Goal: Information Seeking & Learning: Learn about a topic

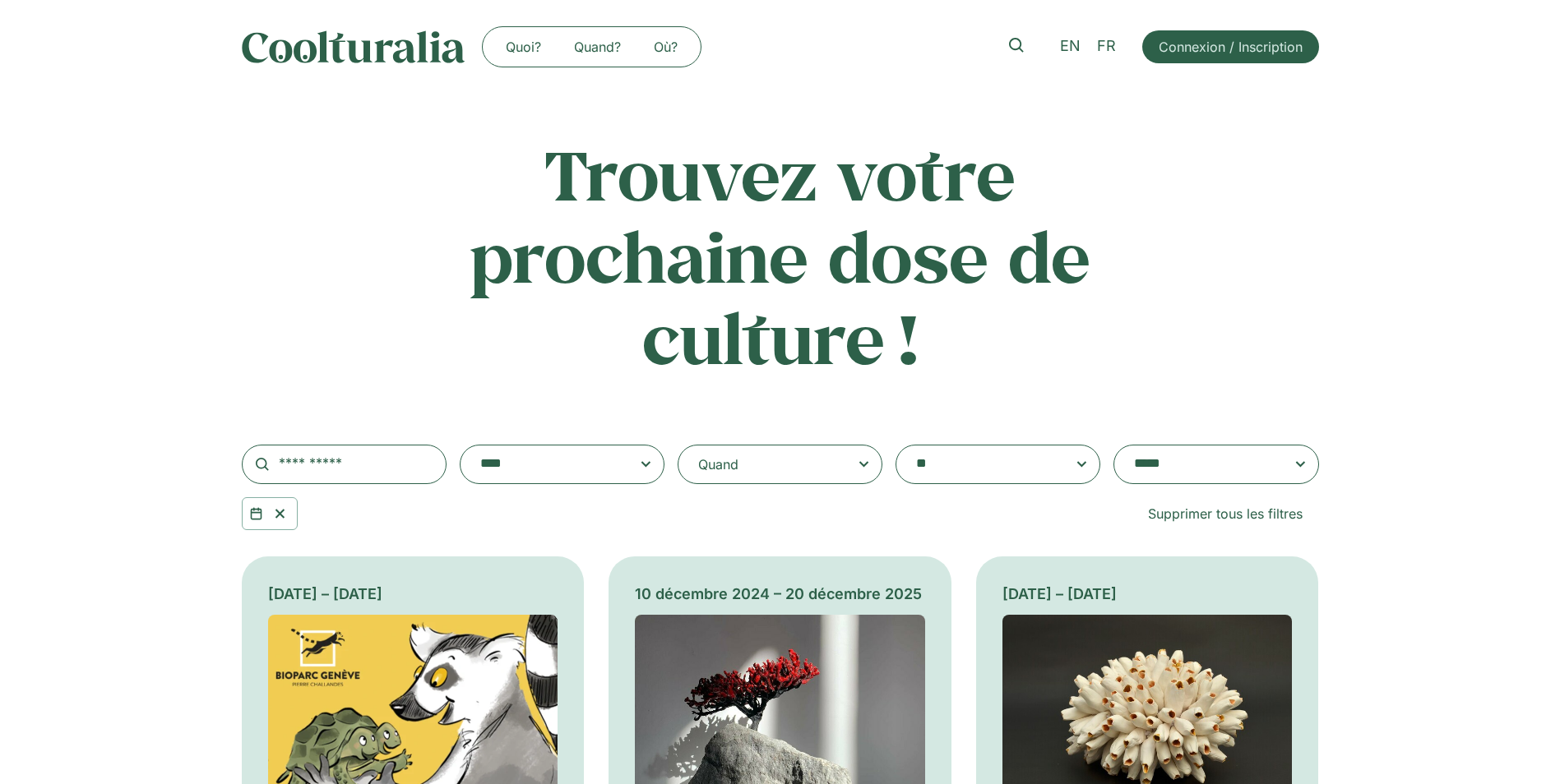
click at [823, 463] on div "Quand" at bounding box center [780, 464] width 205 height 40
click at [0, 0] on input "Quand" at bounding box center [0, 0] width 0 height 0
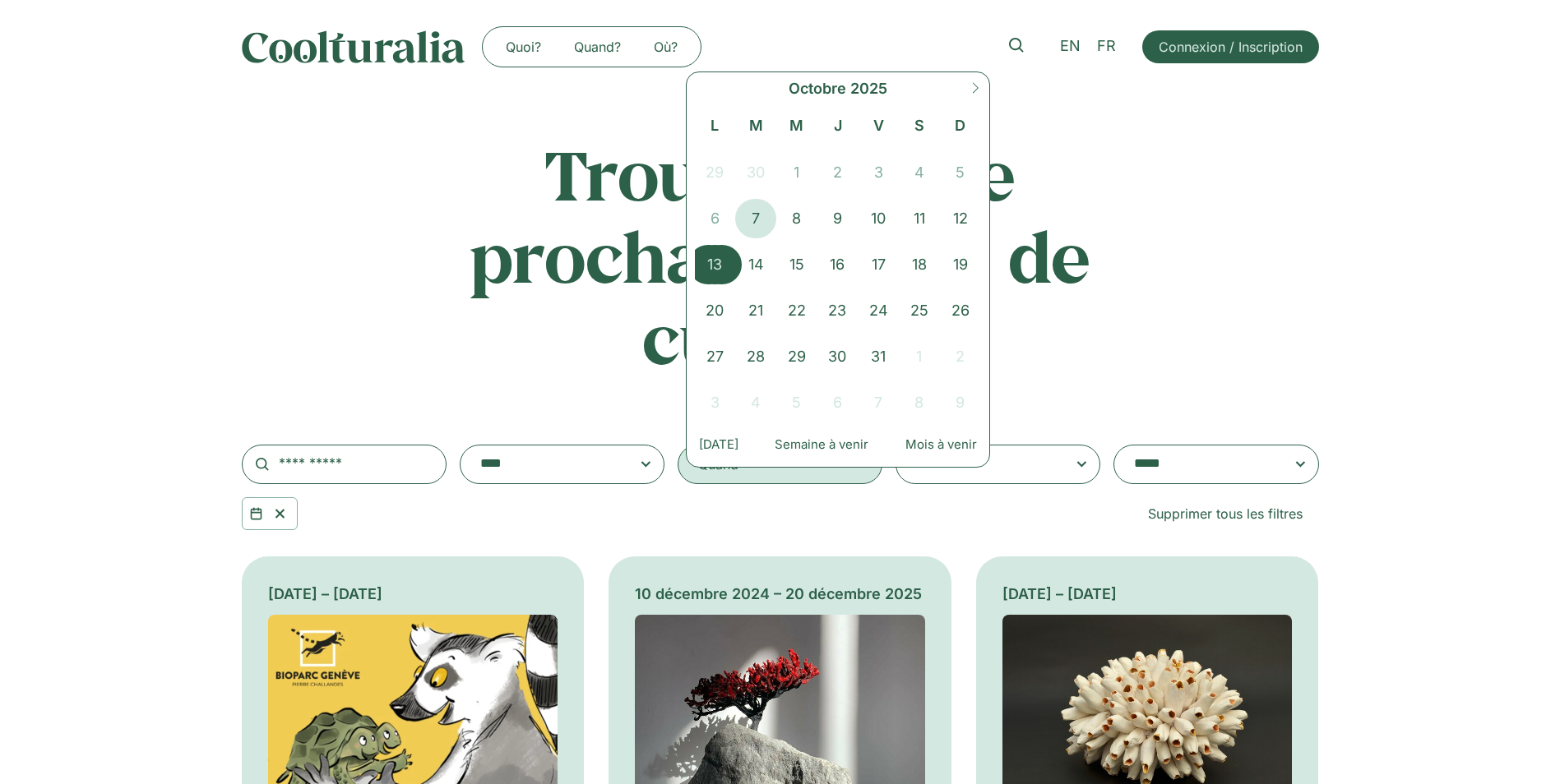
click at [713, 266] on span "13" at bounding box center [715, 265] width 41 height 40
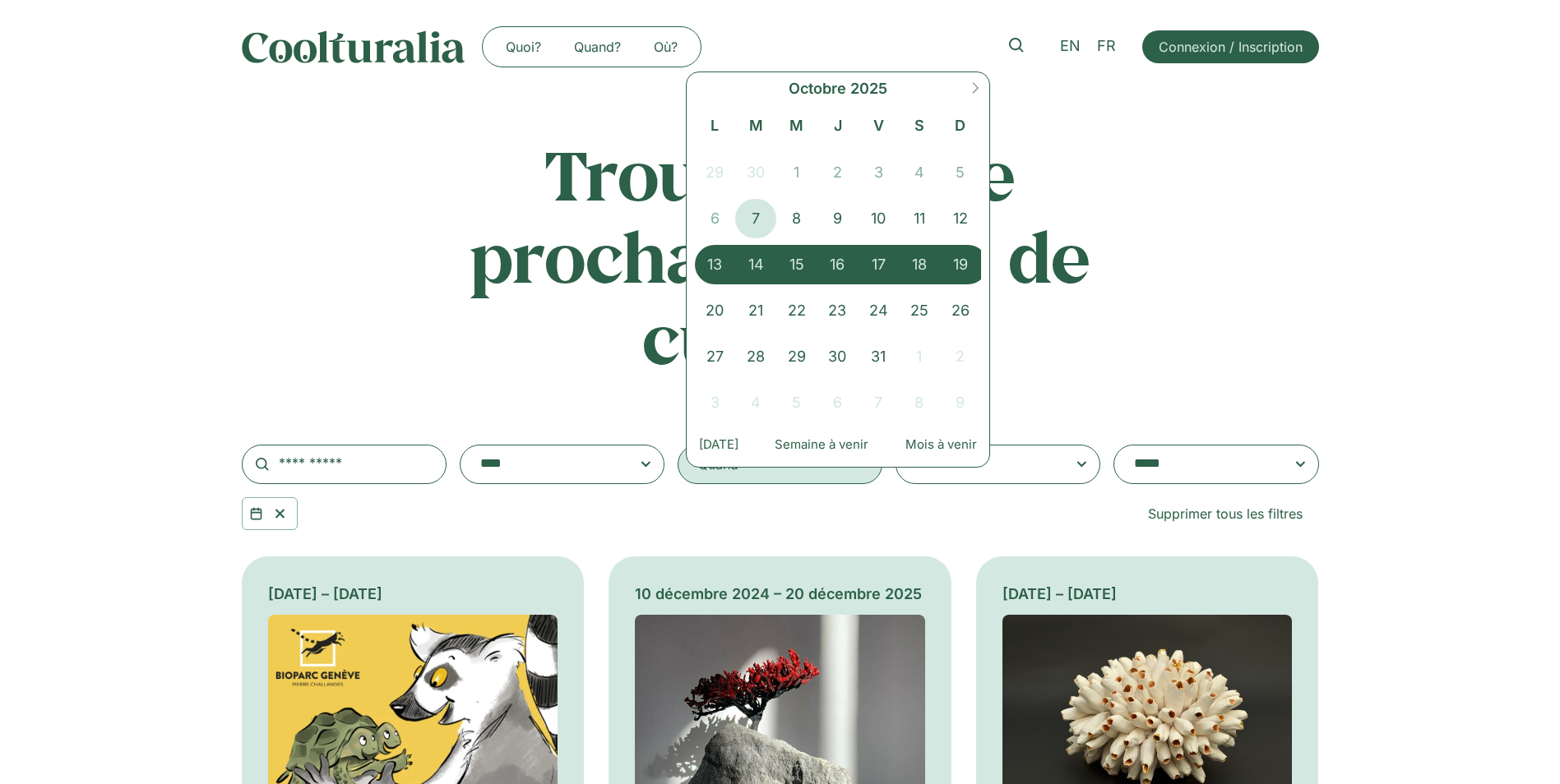
click at [966, 266] on span "19" at bounding box center [961, 265] width 41 height 40
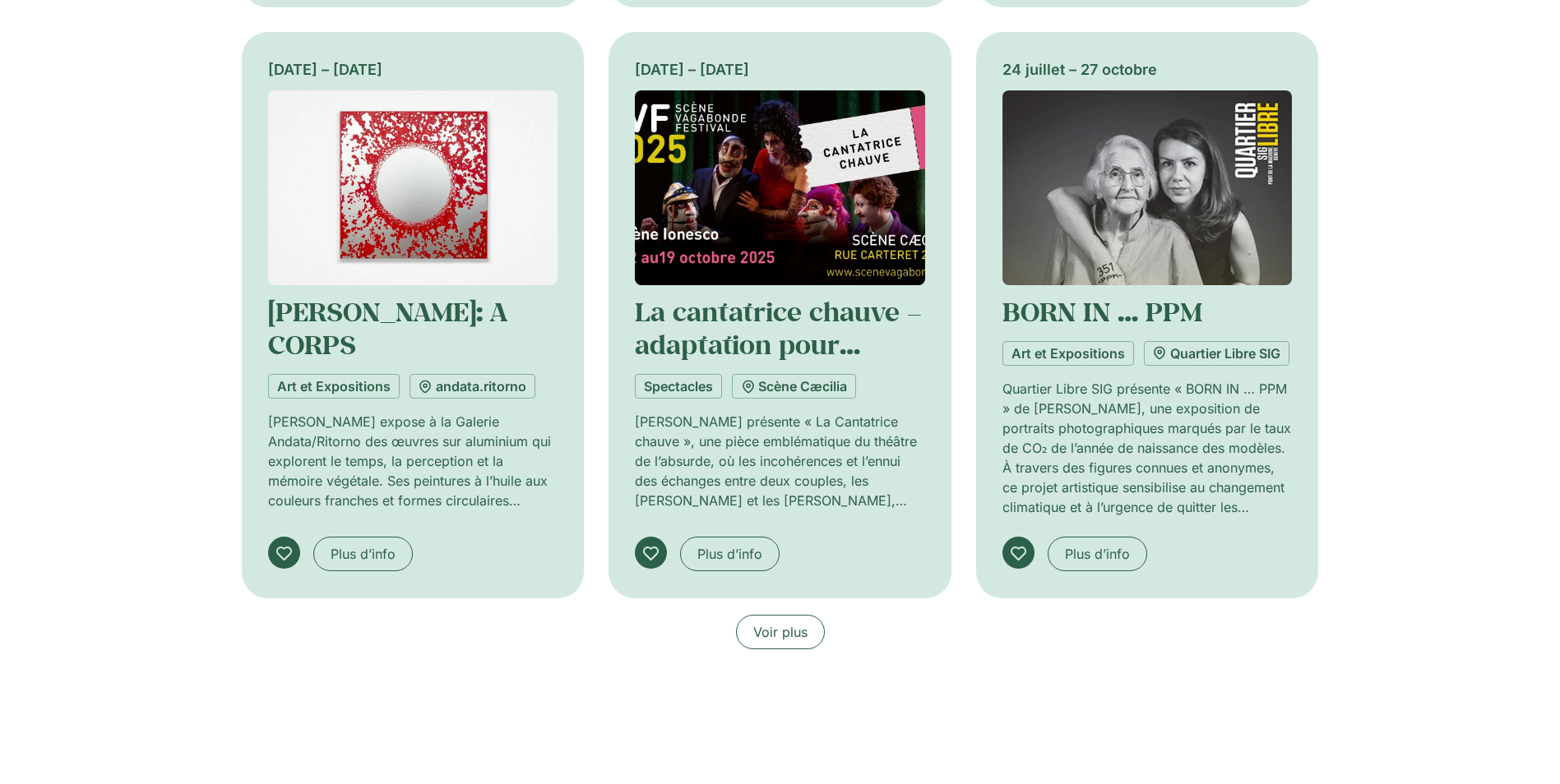
scroll to position [1150, 0]
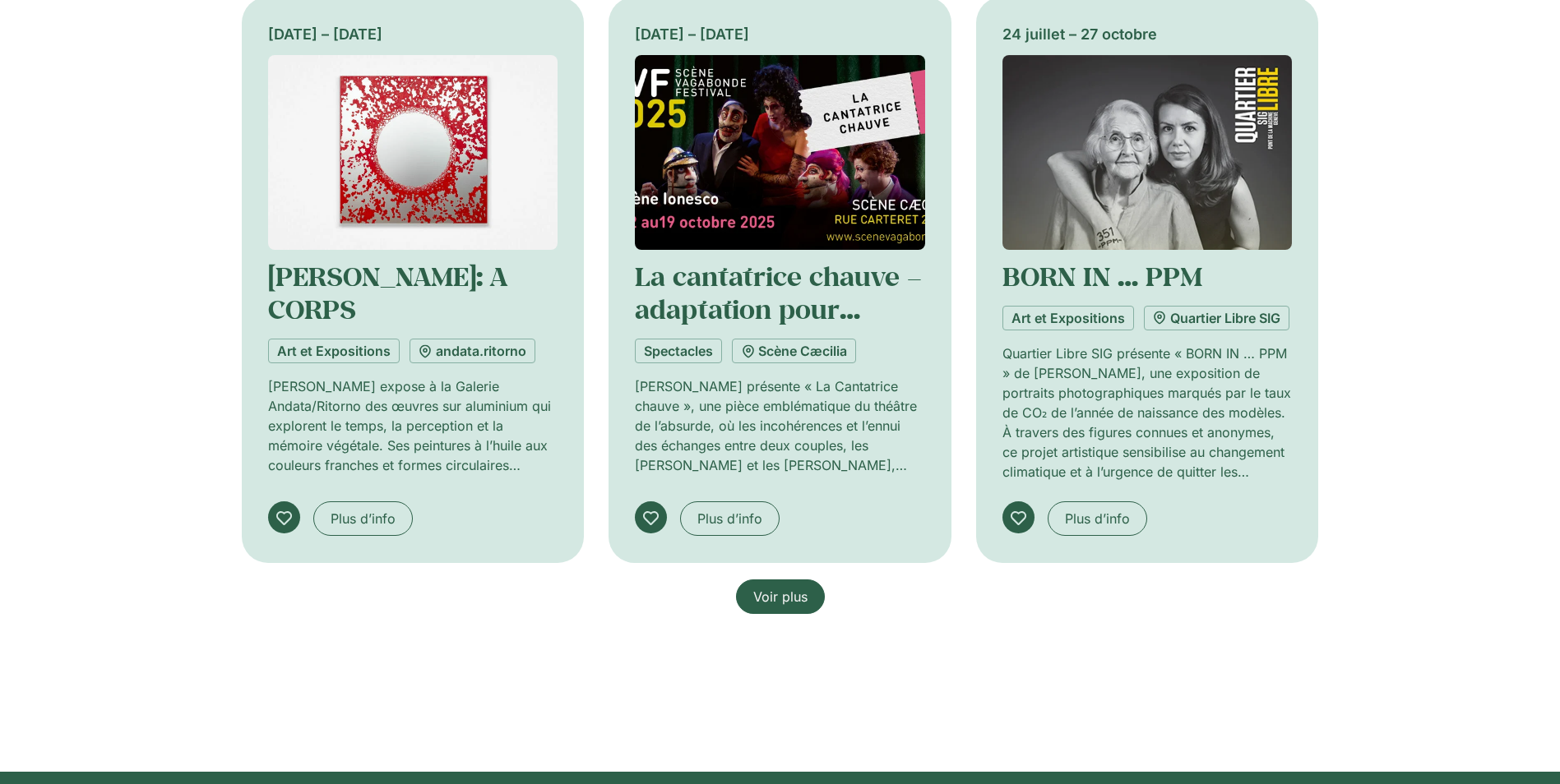
click at [787, 598] on span "Voir plus" at bounding box center [780, 596] width 54 height 20
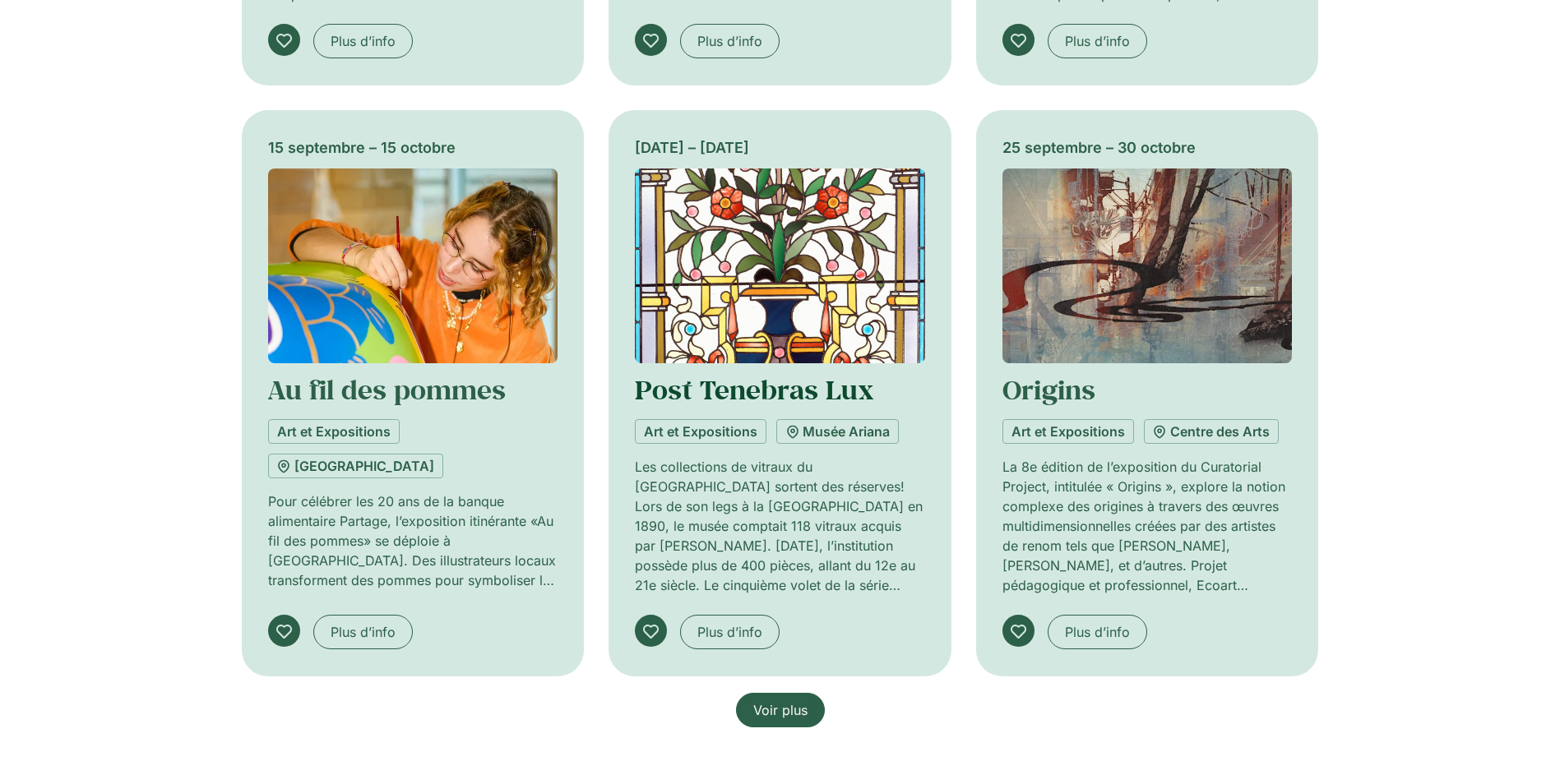
scroll to position [2301, 0]
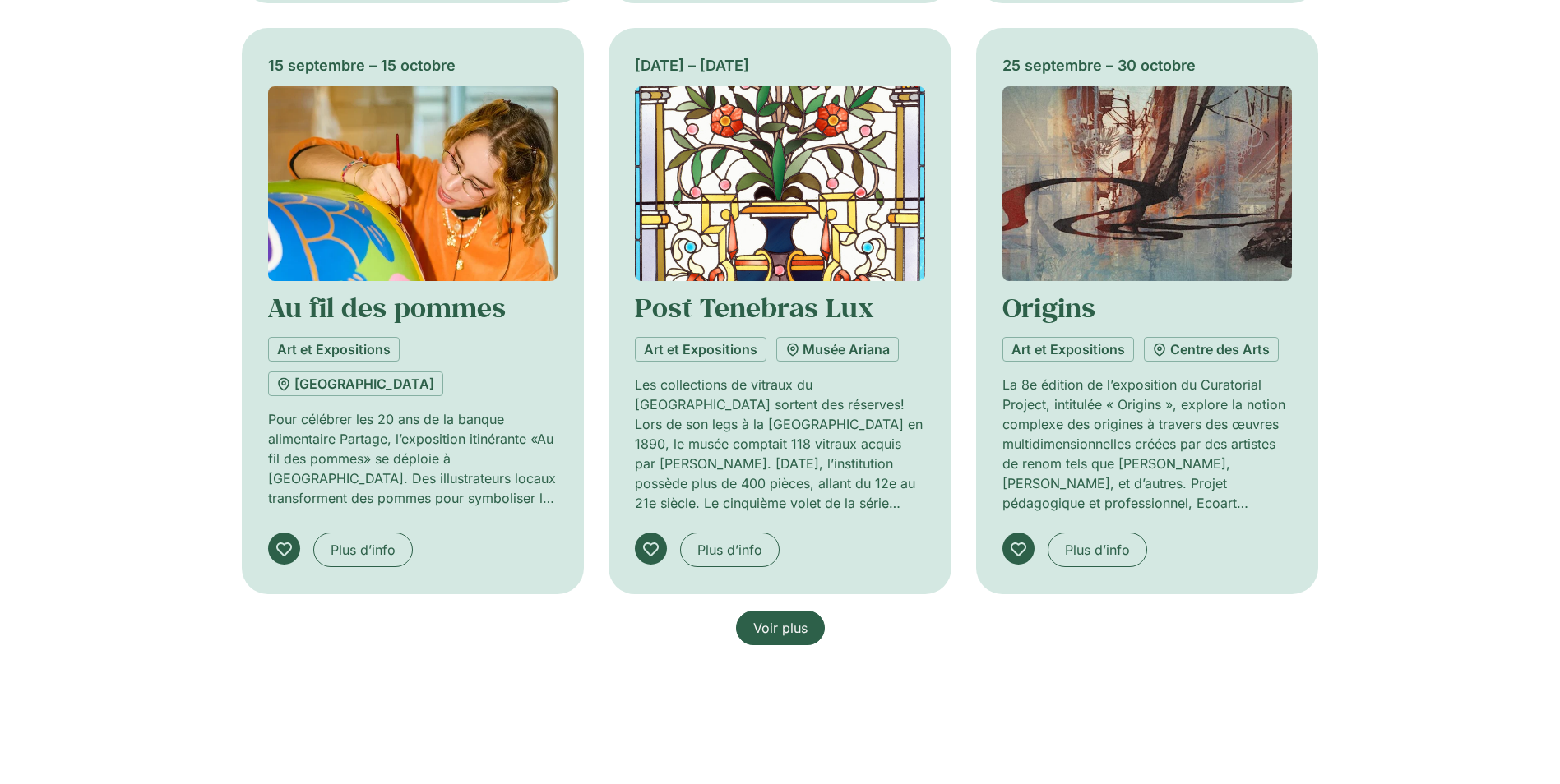
click at [787, 626] on span "Voir plus" at bounding box center [780, 628] width 54 height 20
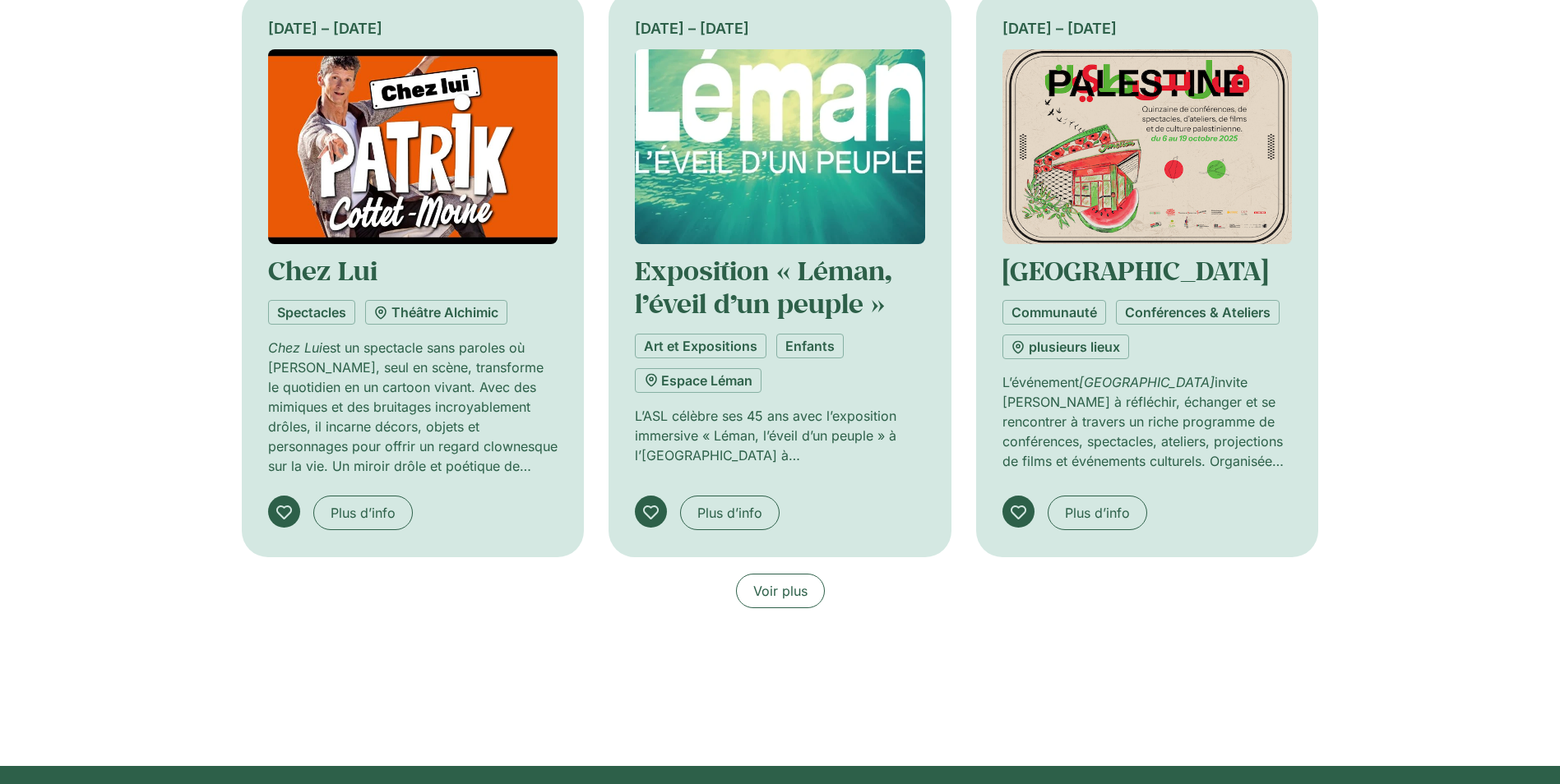
scroll to position [3534, 0]
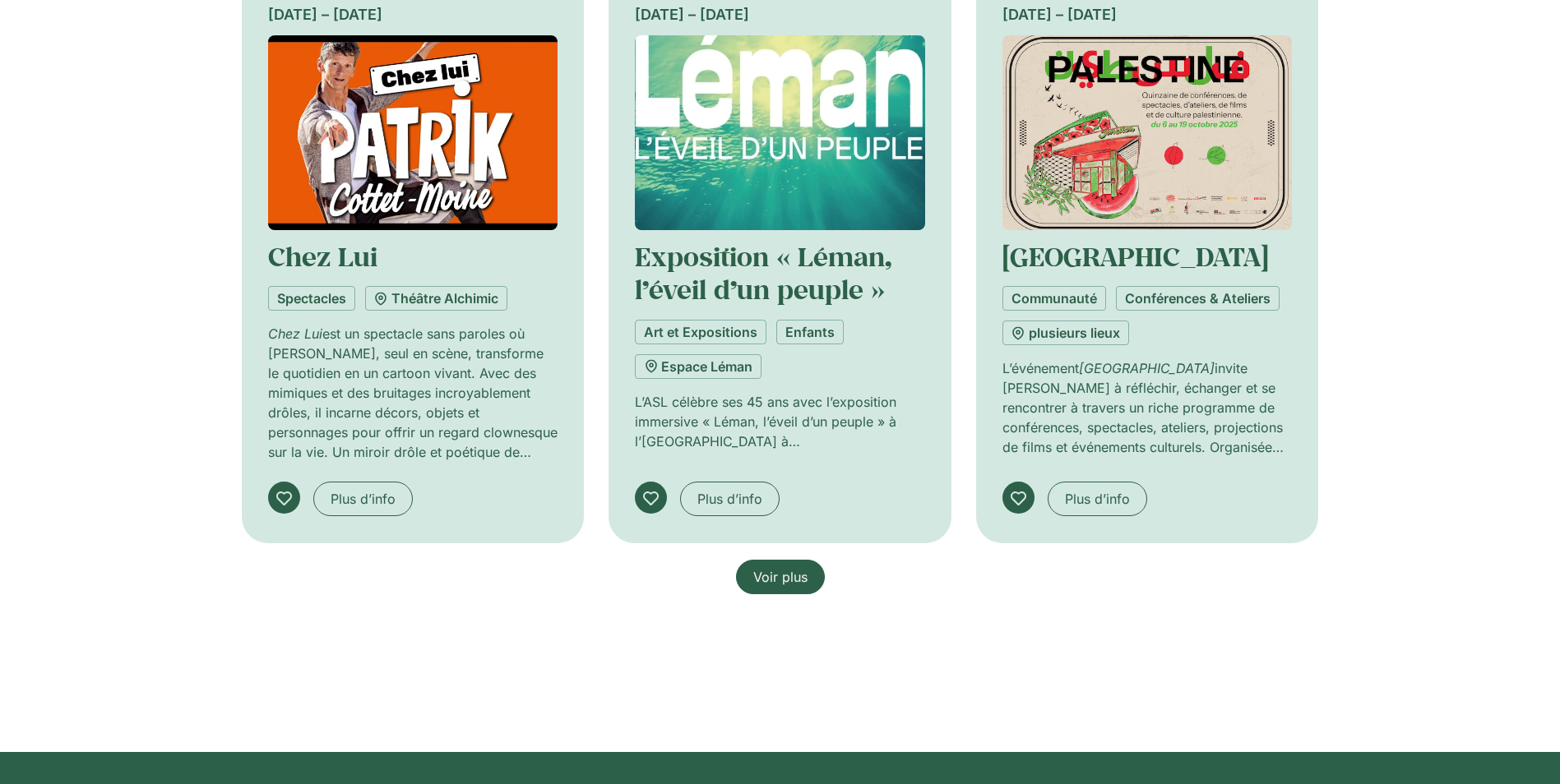
click at [781, 571] on span "Voir plus" at bounding box center [780, 577] width 54 height 20
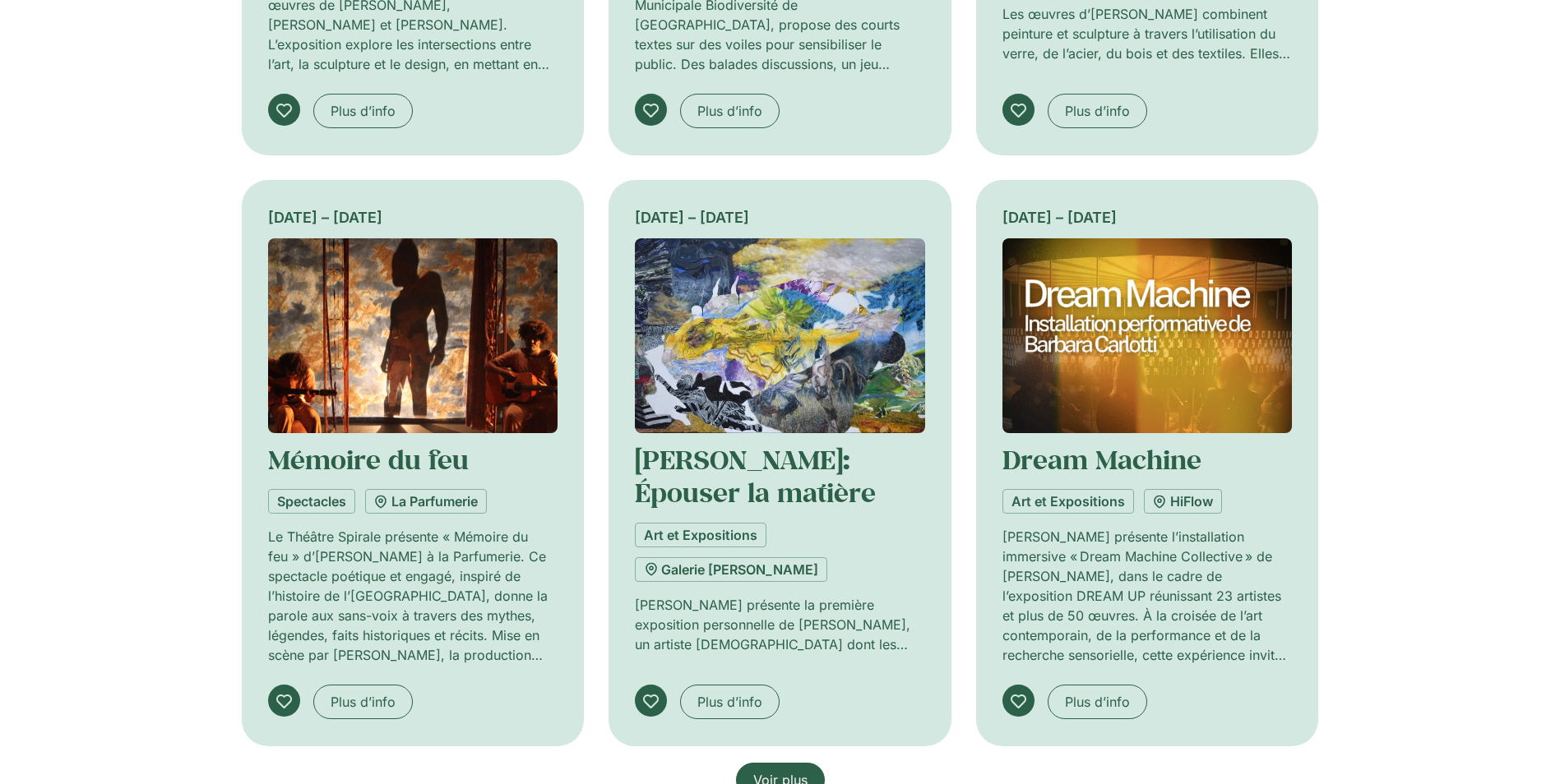
scroll to position [4520, 0]
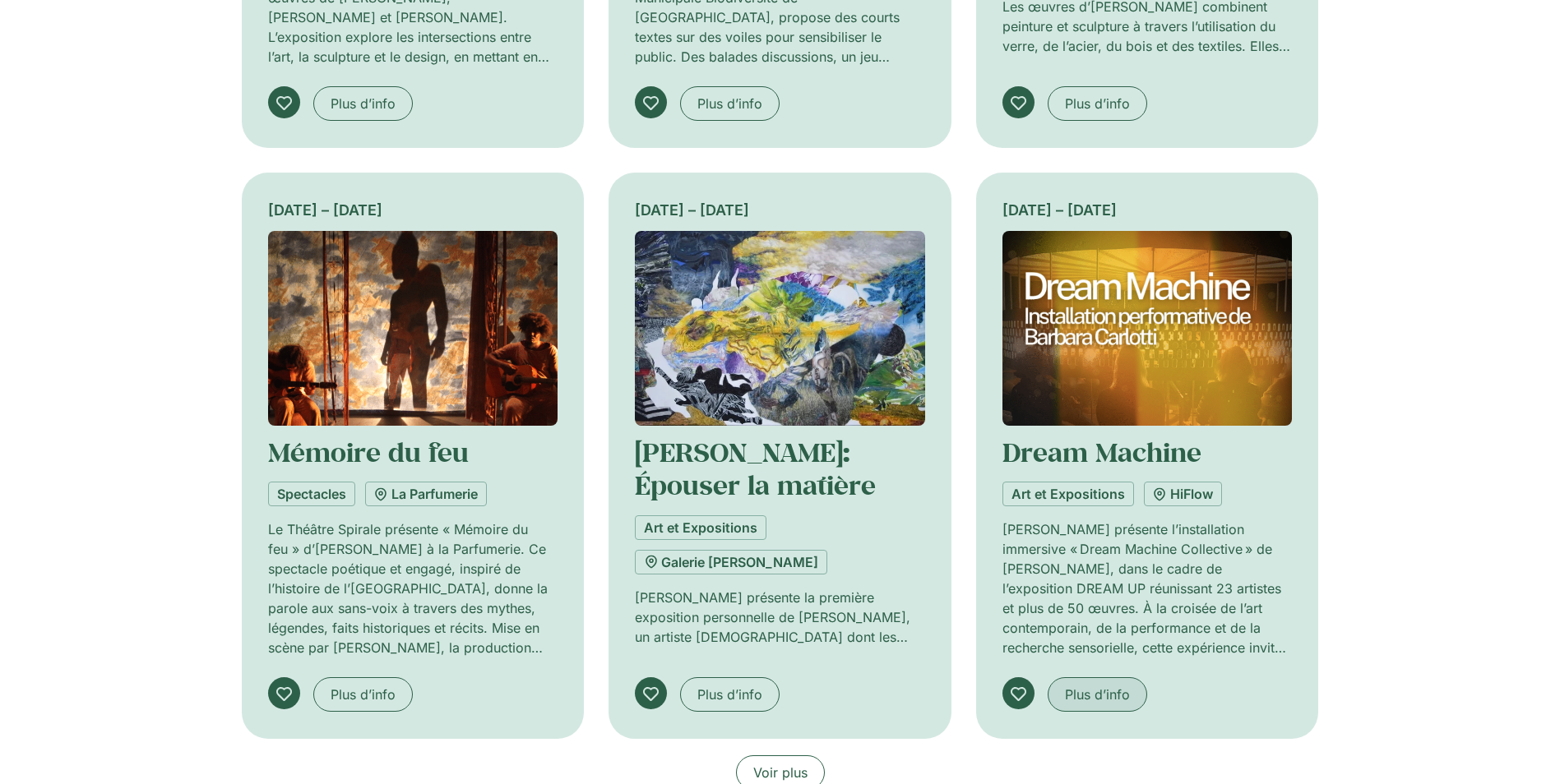
click at [1087, 694] on span "Plus d’info" at bounding box center [1097, 694] width 65 height 20
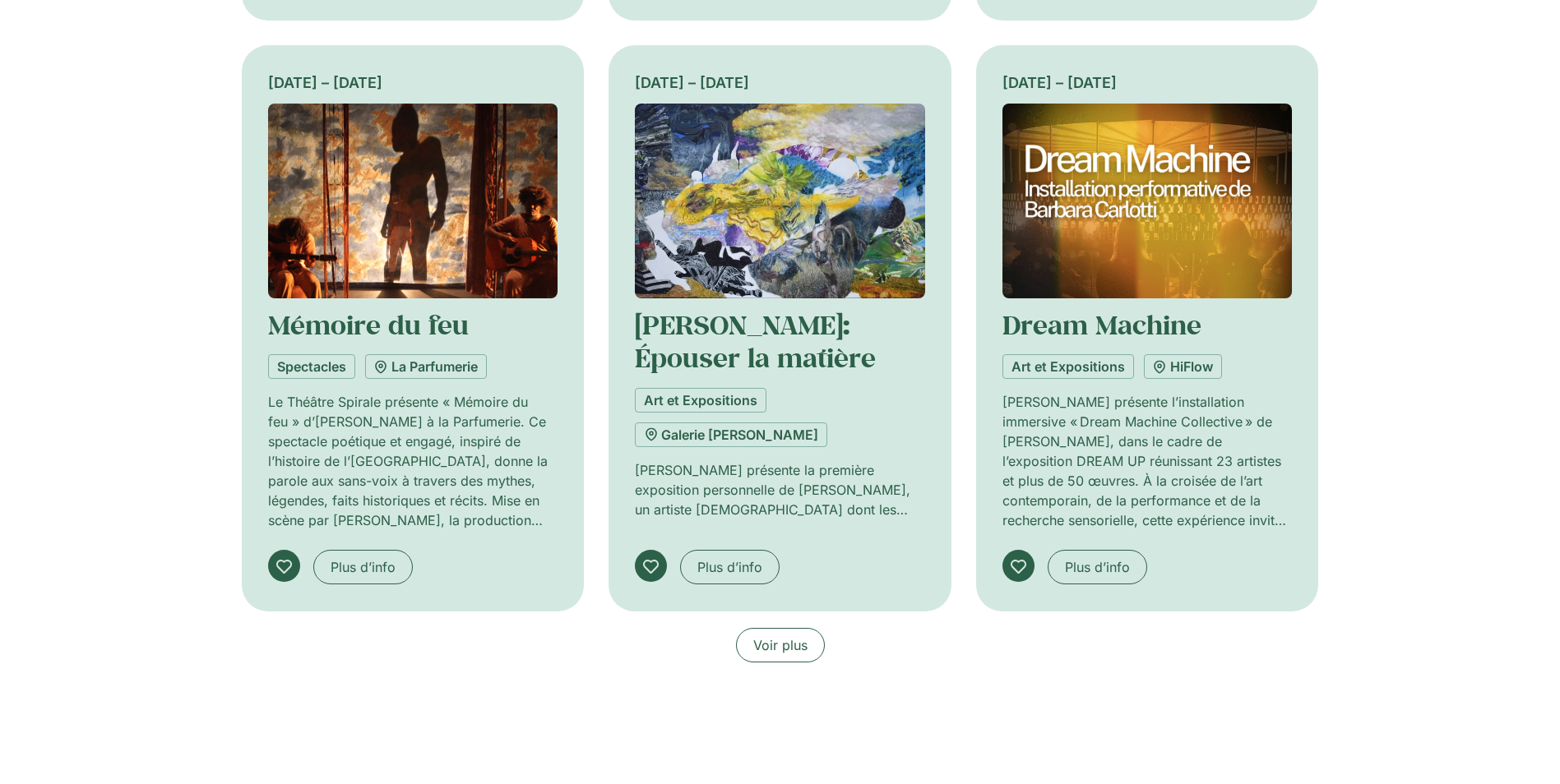
scroll to position [4684, 0]
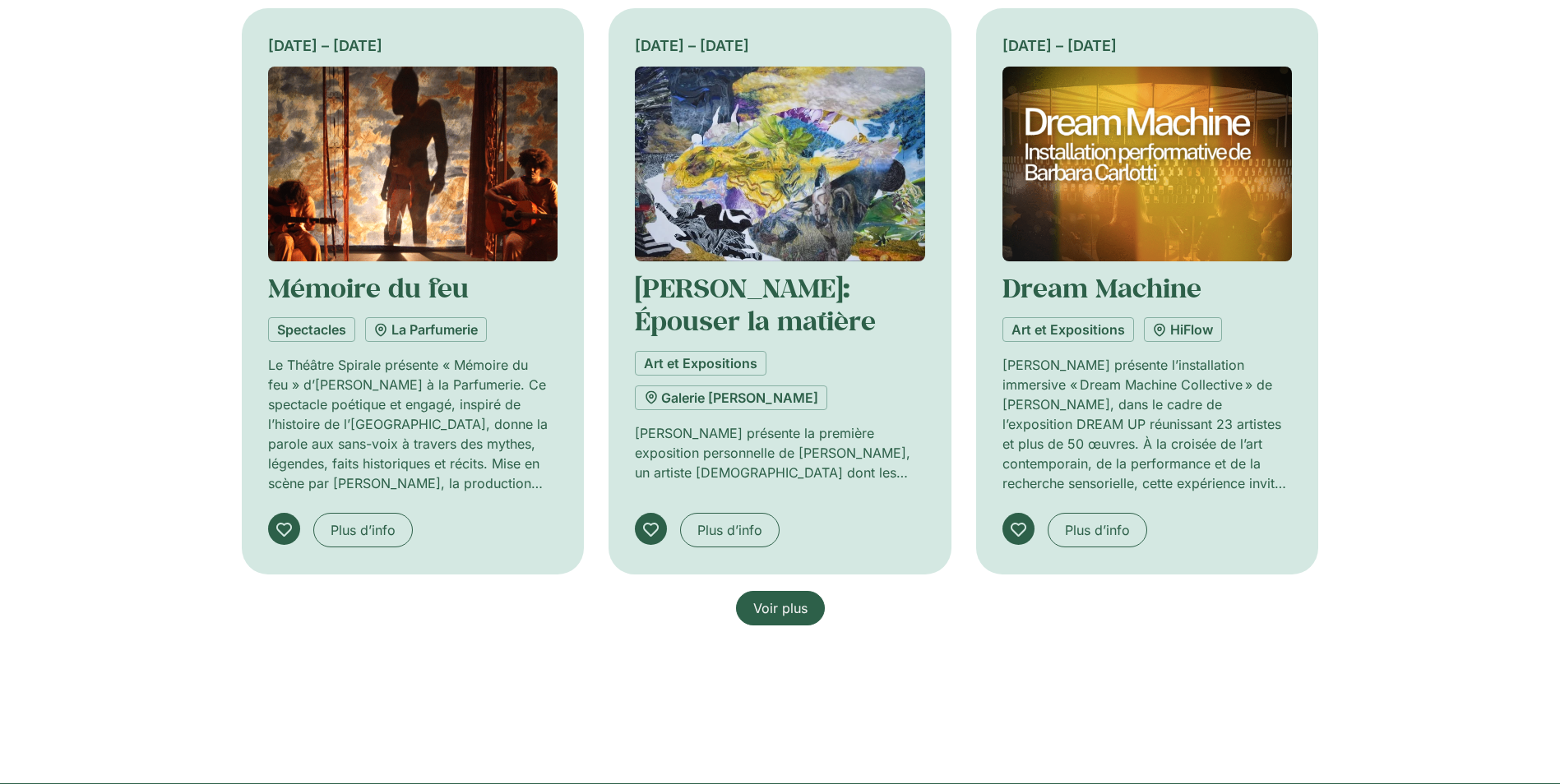
click at [777, 605] on span "Voir plus" at bounding box center [780, 608] width 54 height 20
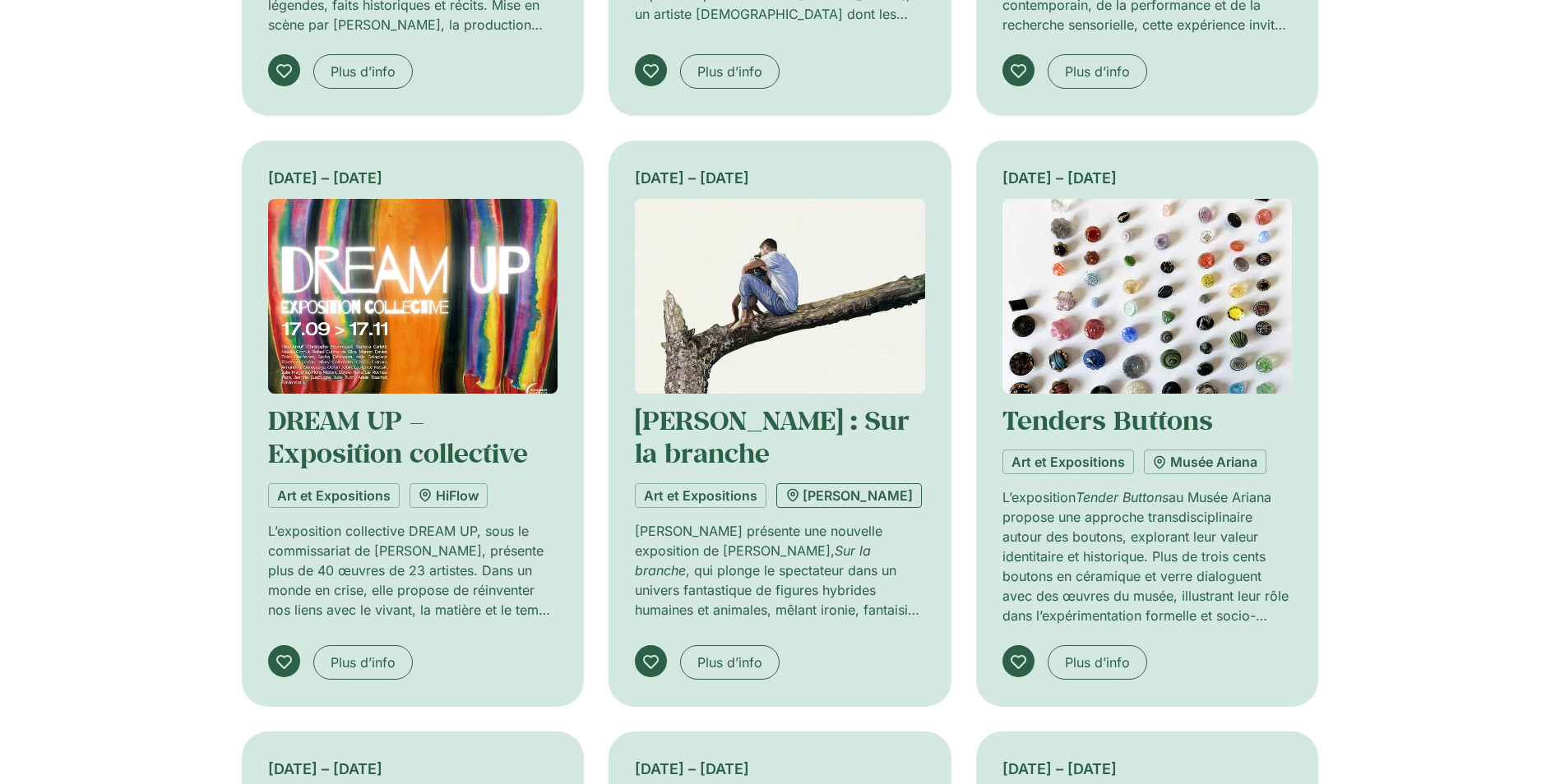
scroll to position [5177, 0]
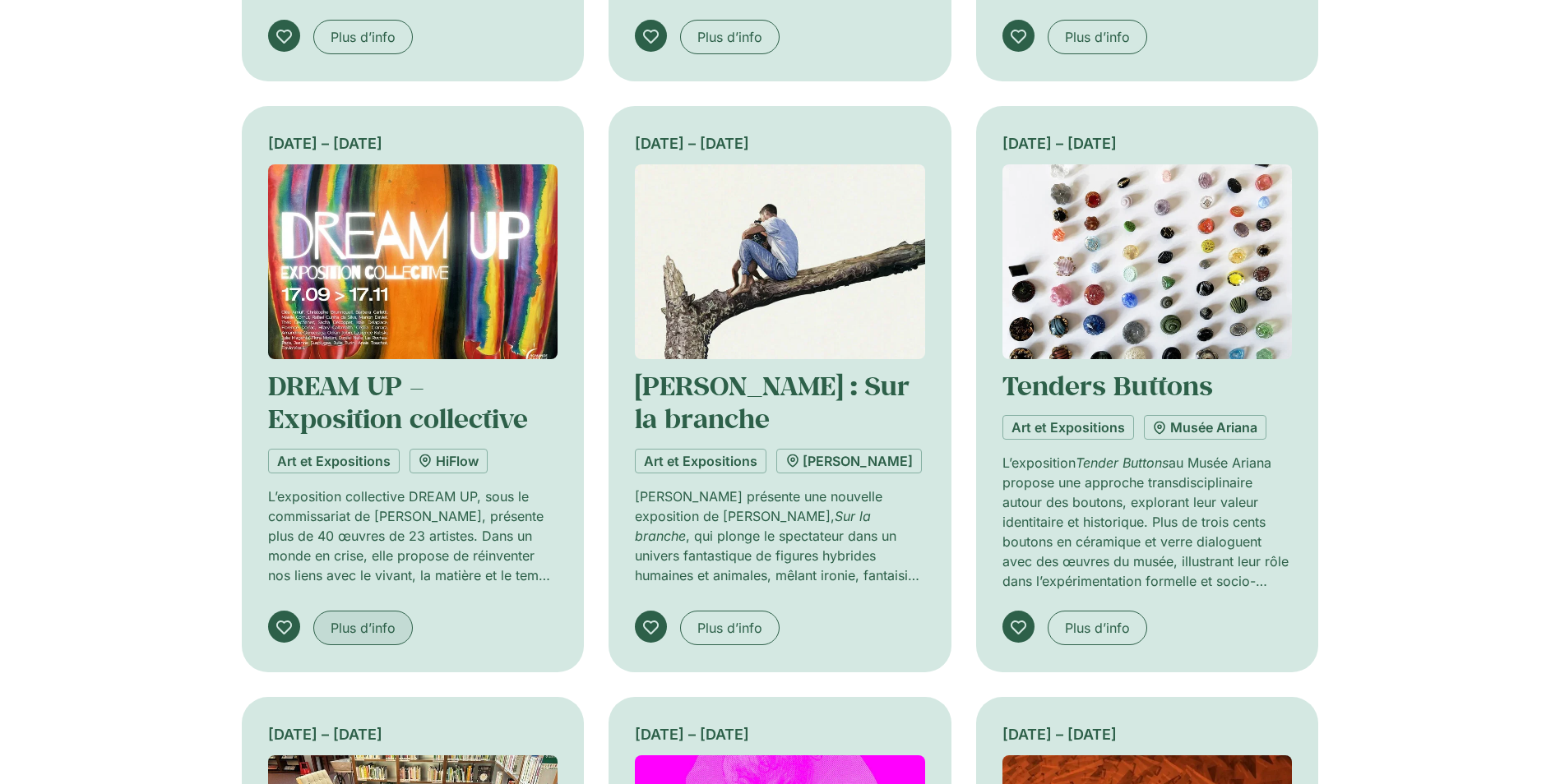
click at [359, 625] on span "Plus d’info" at bounding box center [363, 628] width 65 height 20
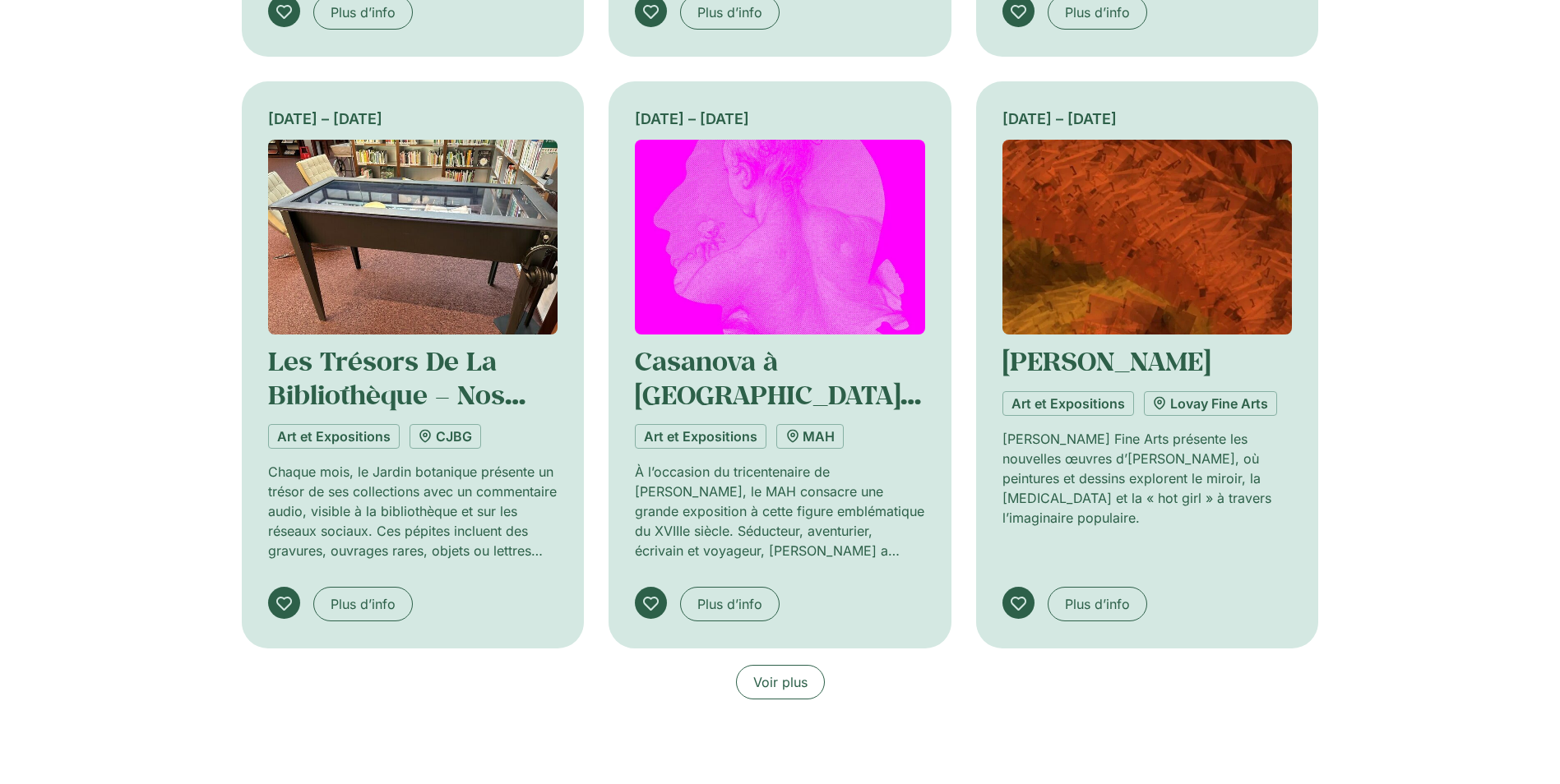
scroll to position [5835, 0]
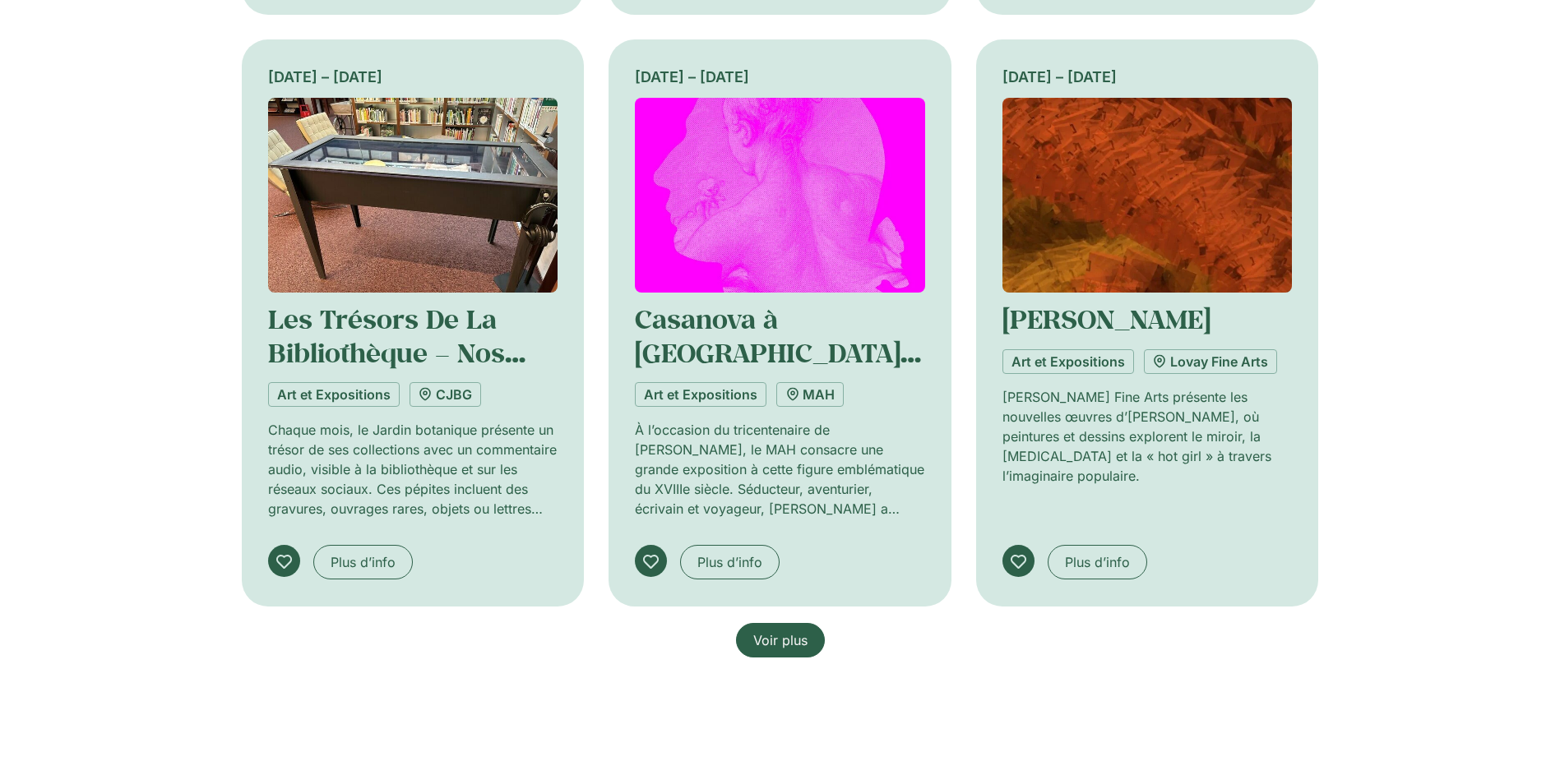
click at [793, 639] on span "Voir plus" at bounding box center [780, 640] width 54 height 20
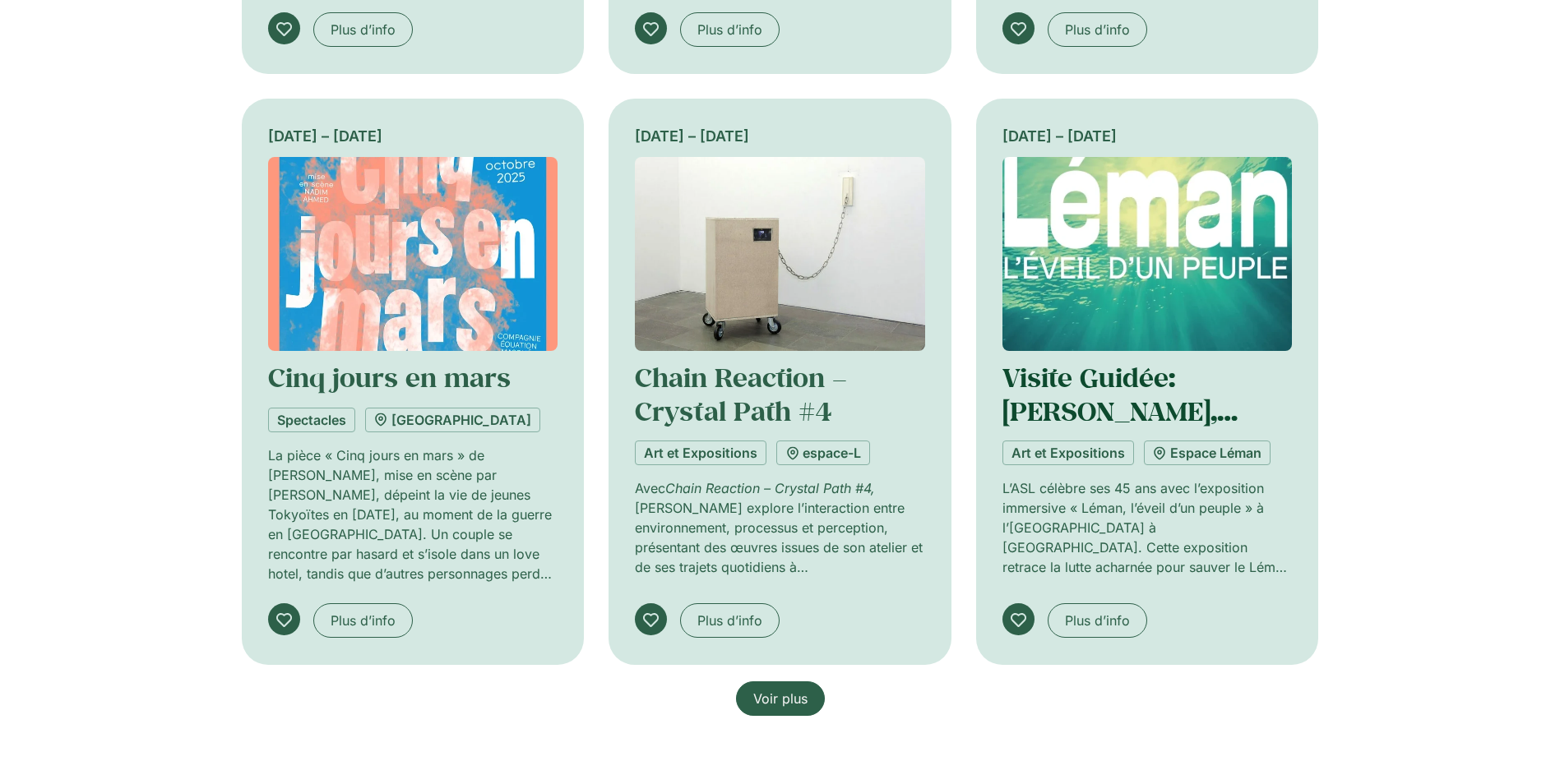
scroll to position [6985, 0]
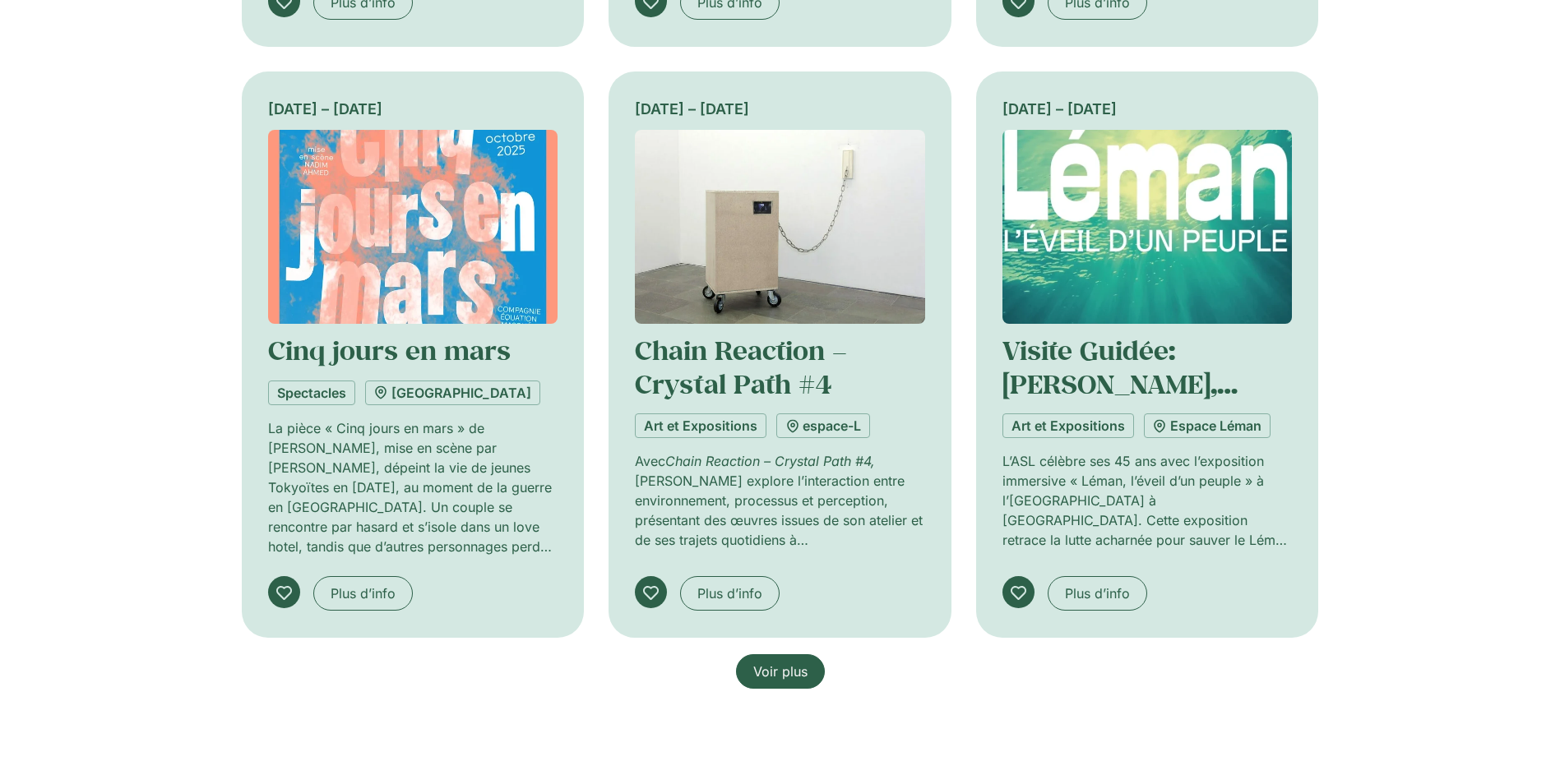
click at [782, 669] on span "Voir plus" at bounding box center [780, 672] width 54 height 20
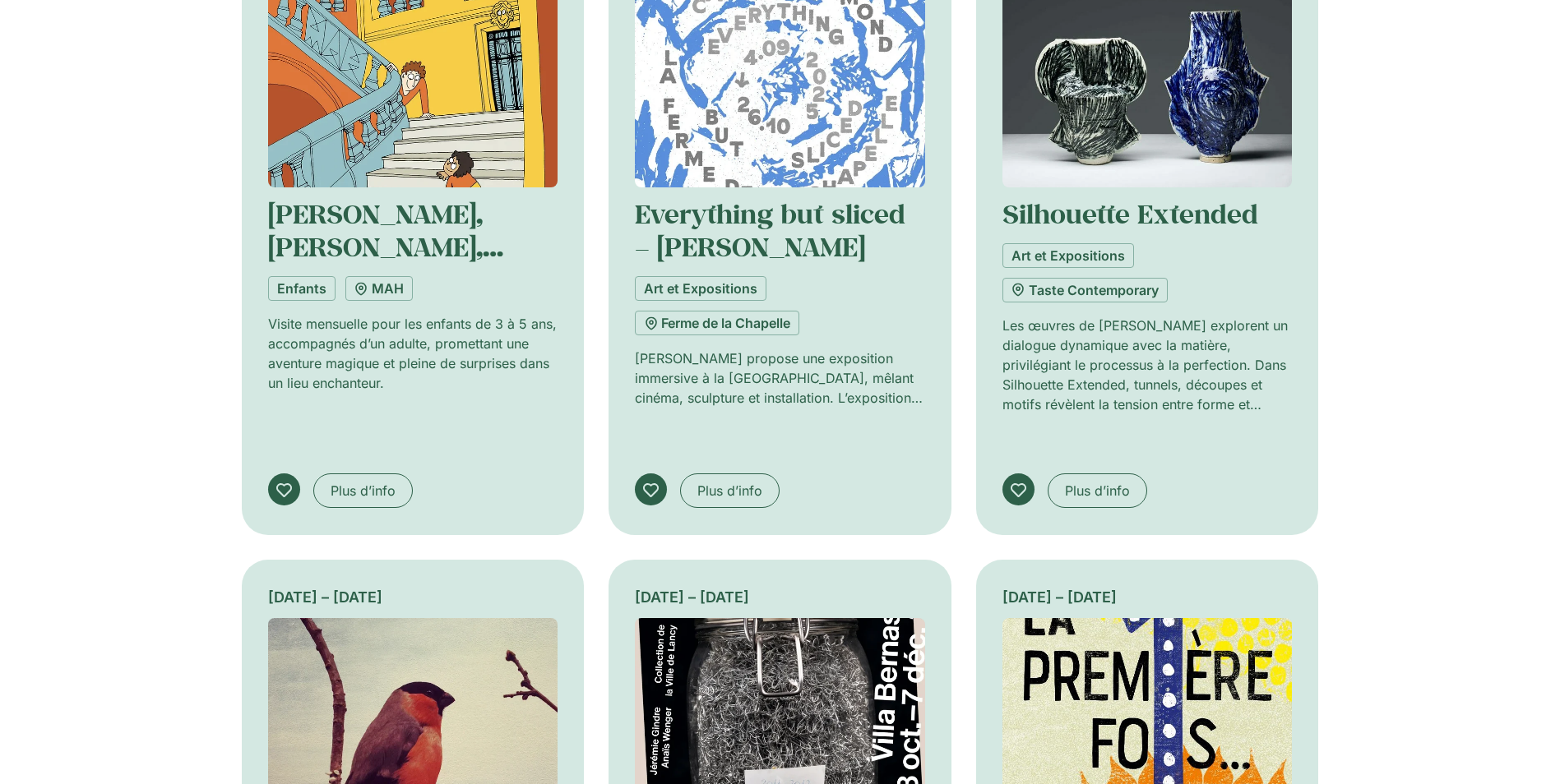
scroll to position [8135, 0]
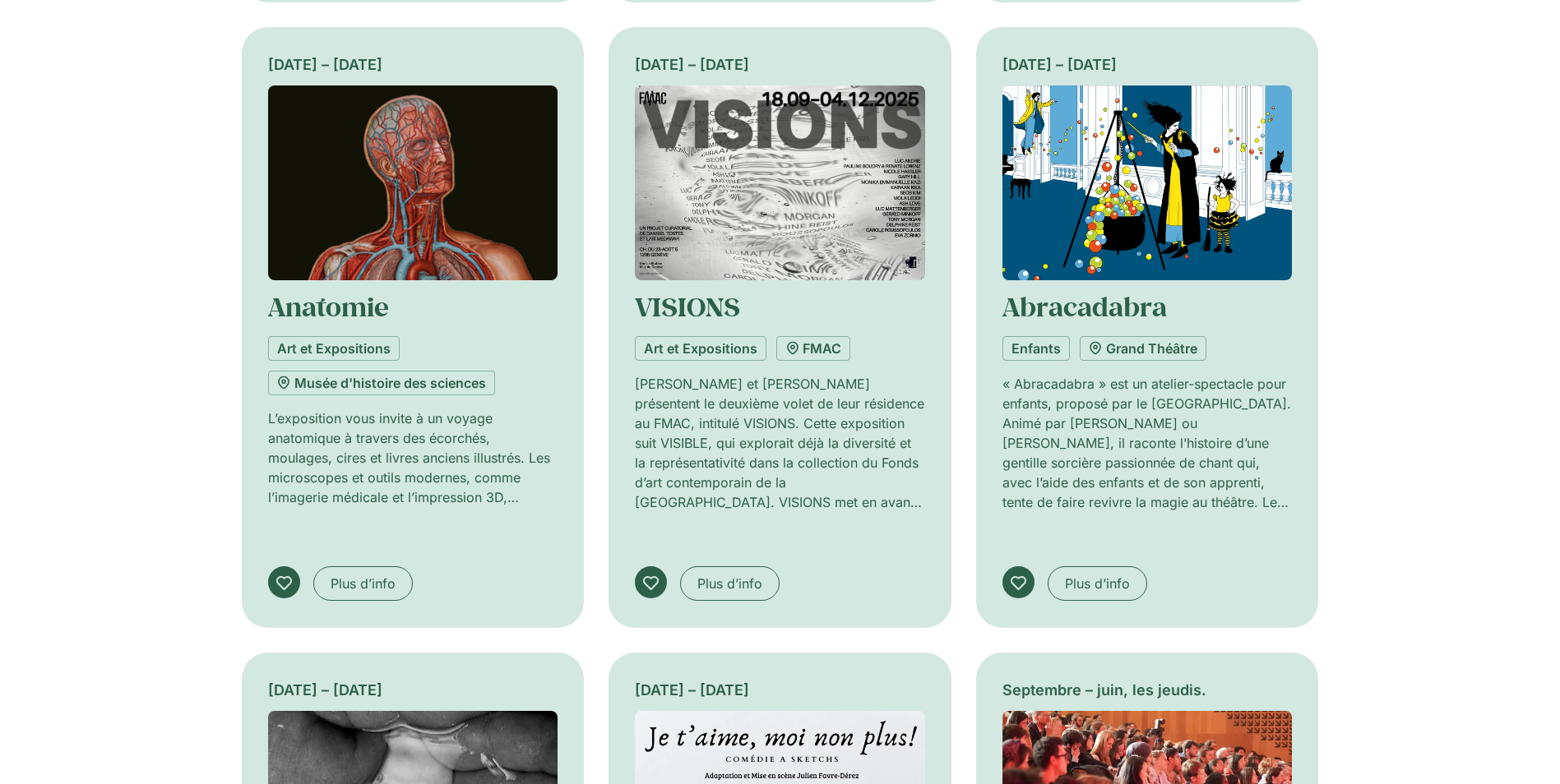
scroll to position [9286, 0]
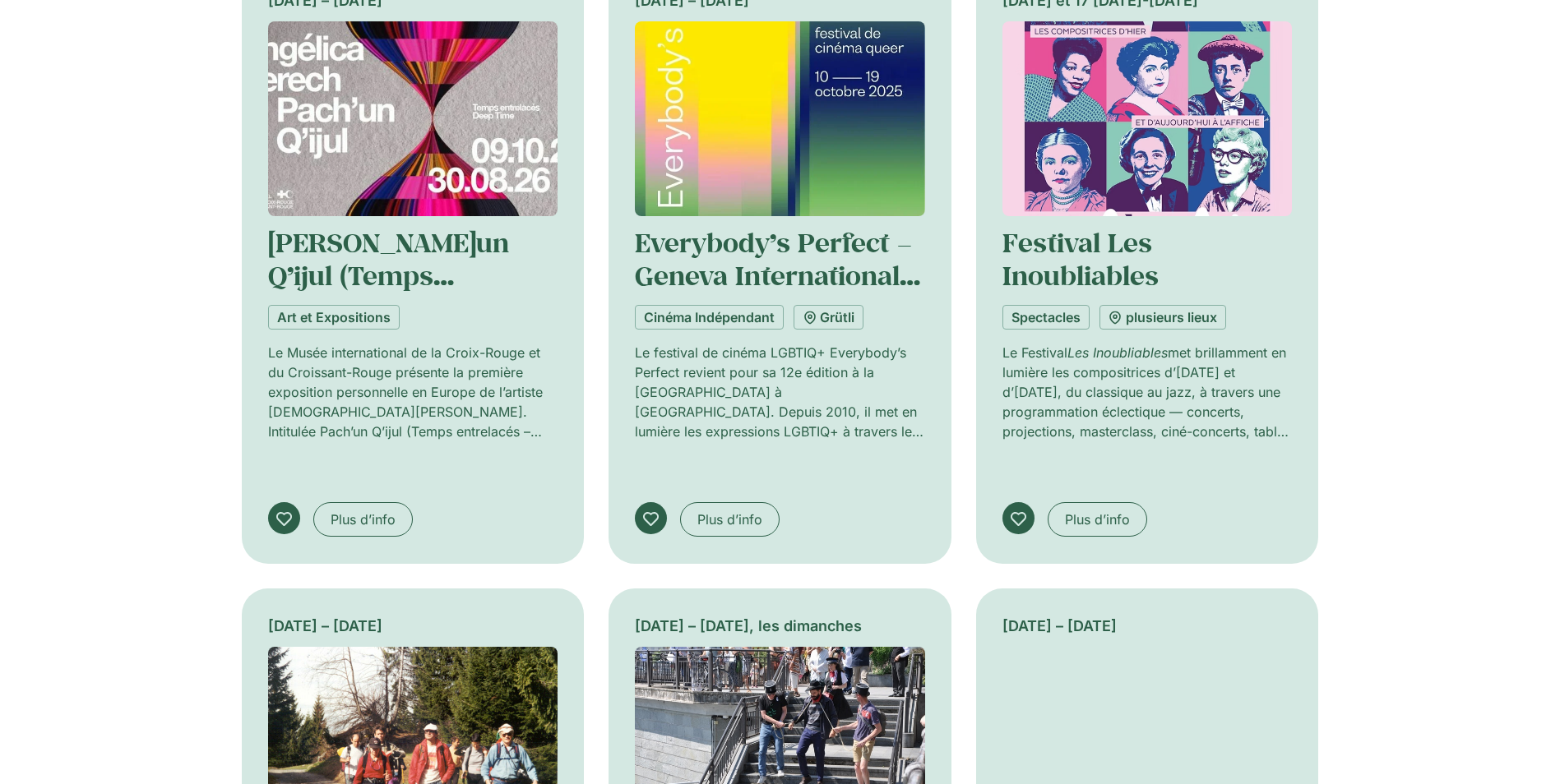
scroll to position [10601, 0]
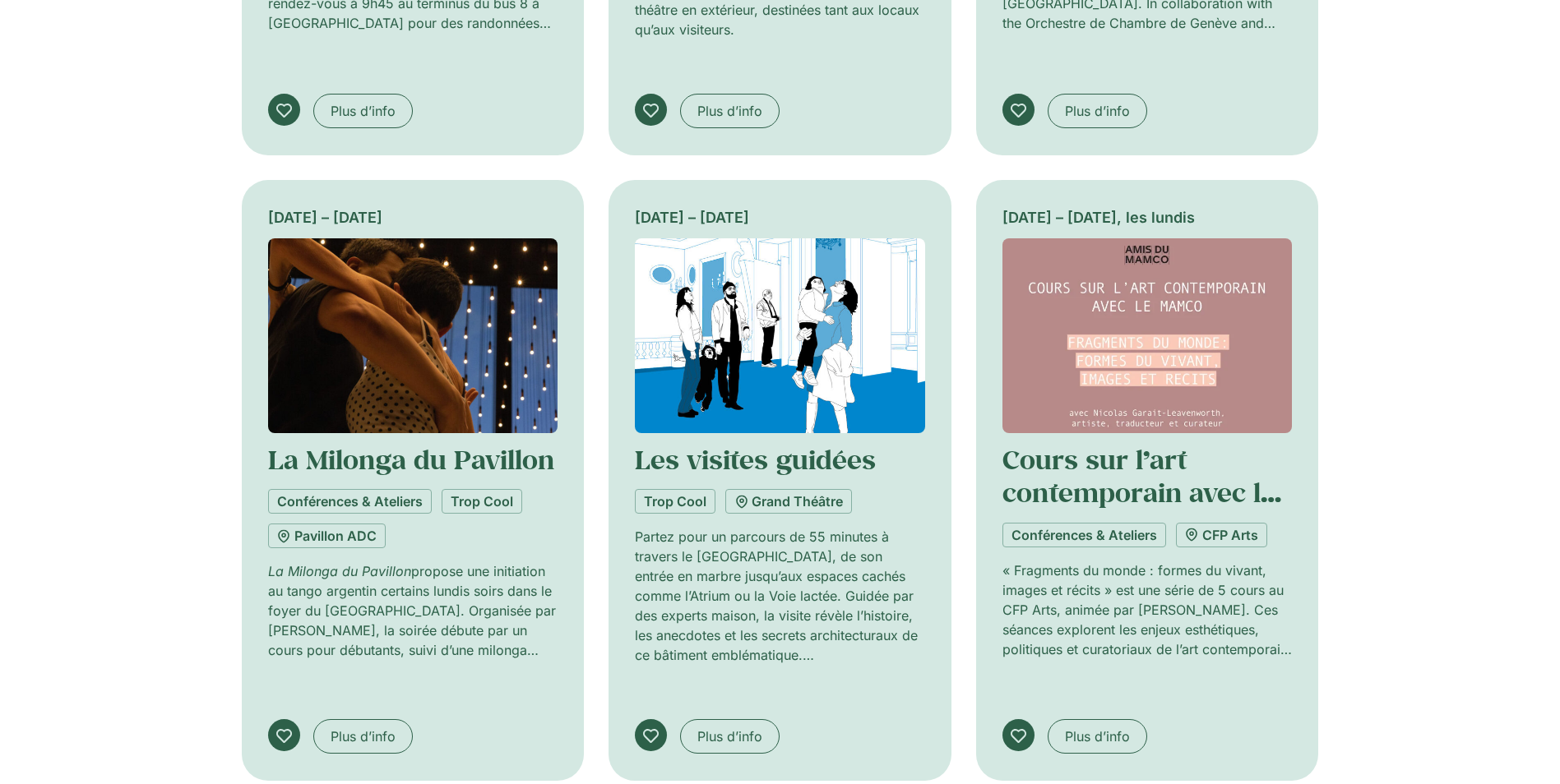
scroll to position [11668, 0]
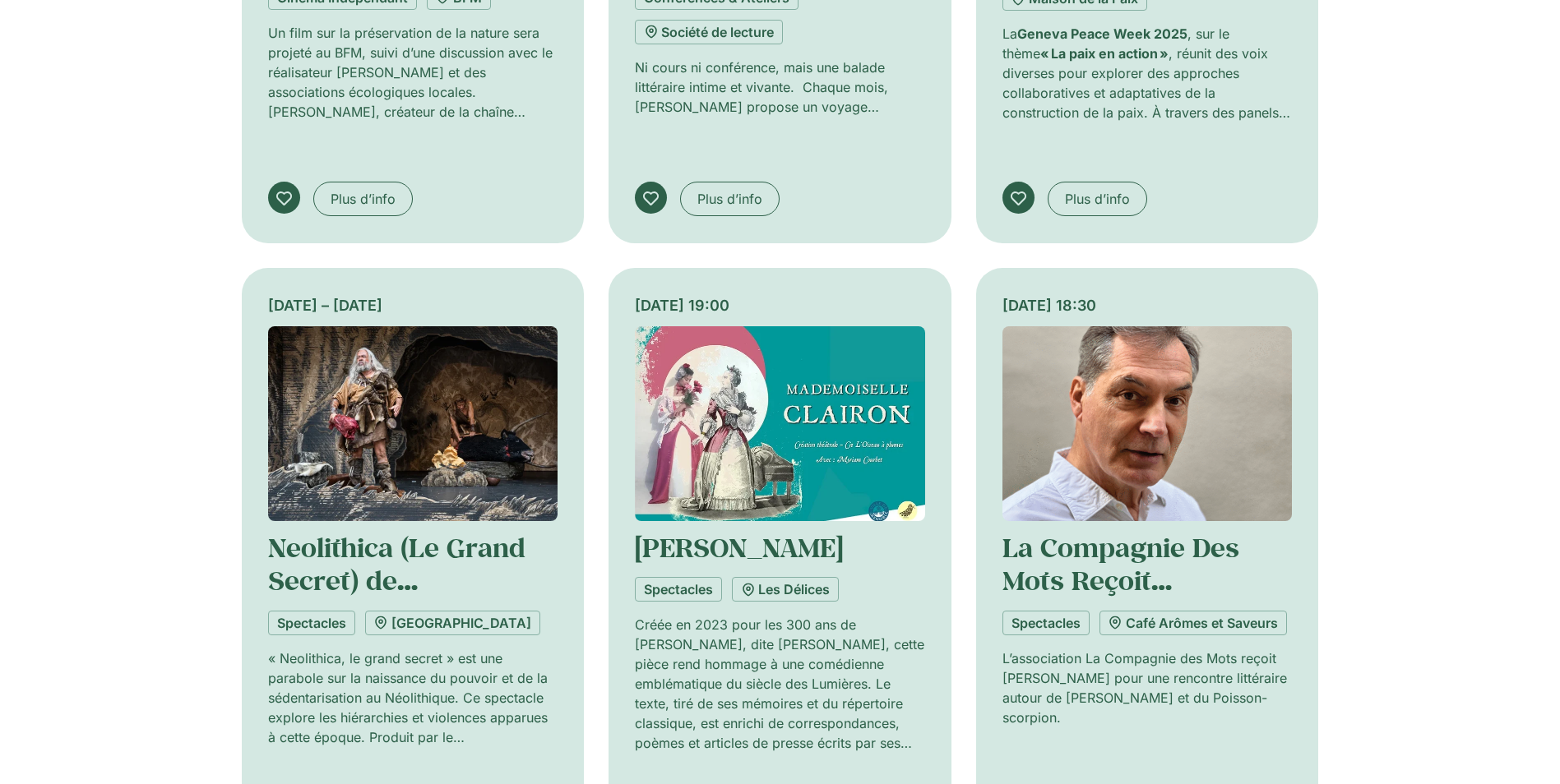
scroll to position [12819, 0]
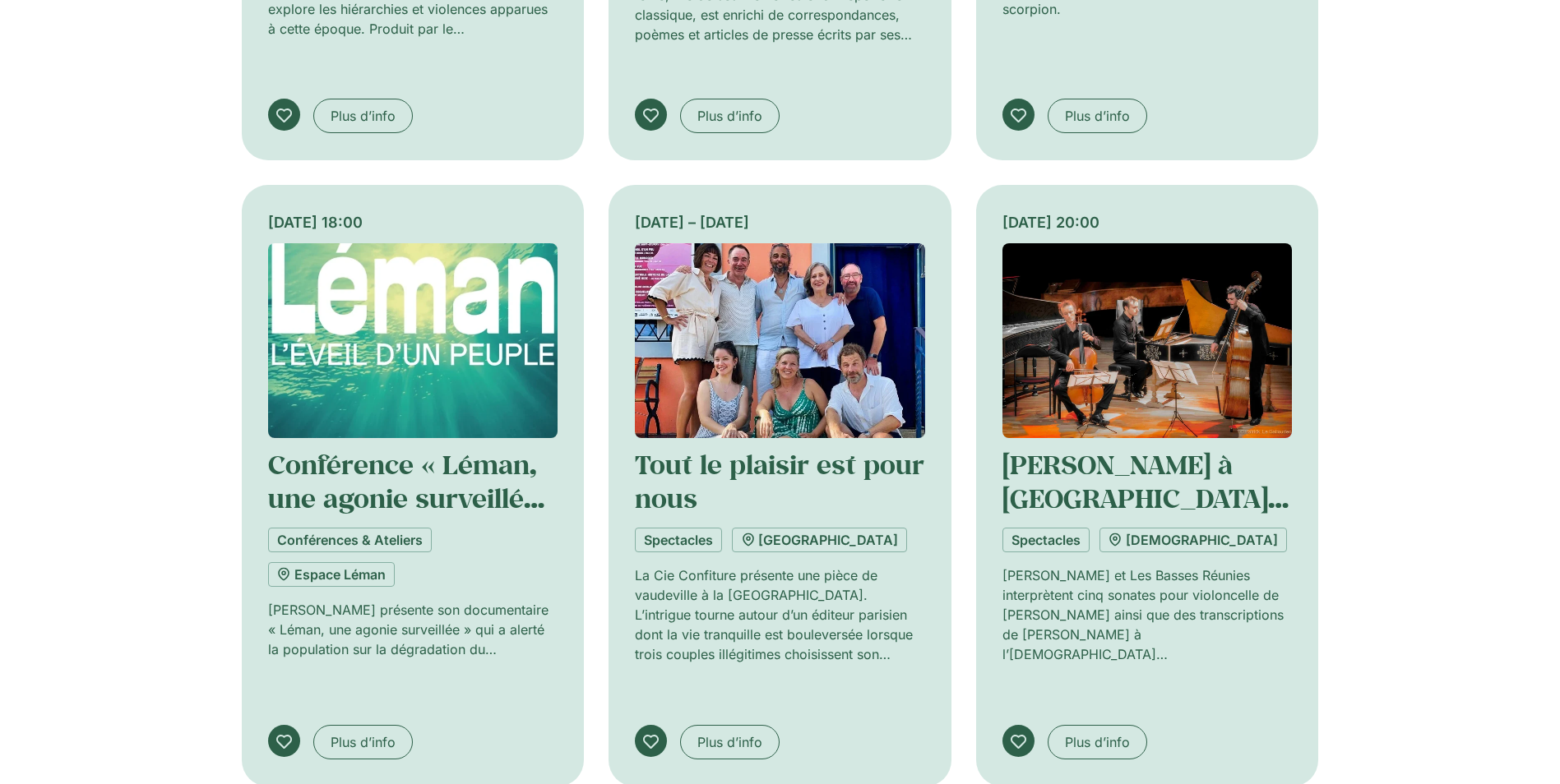
scroll to position [13477, 0]
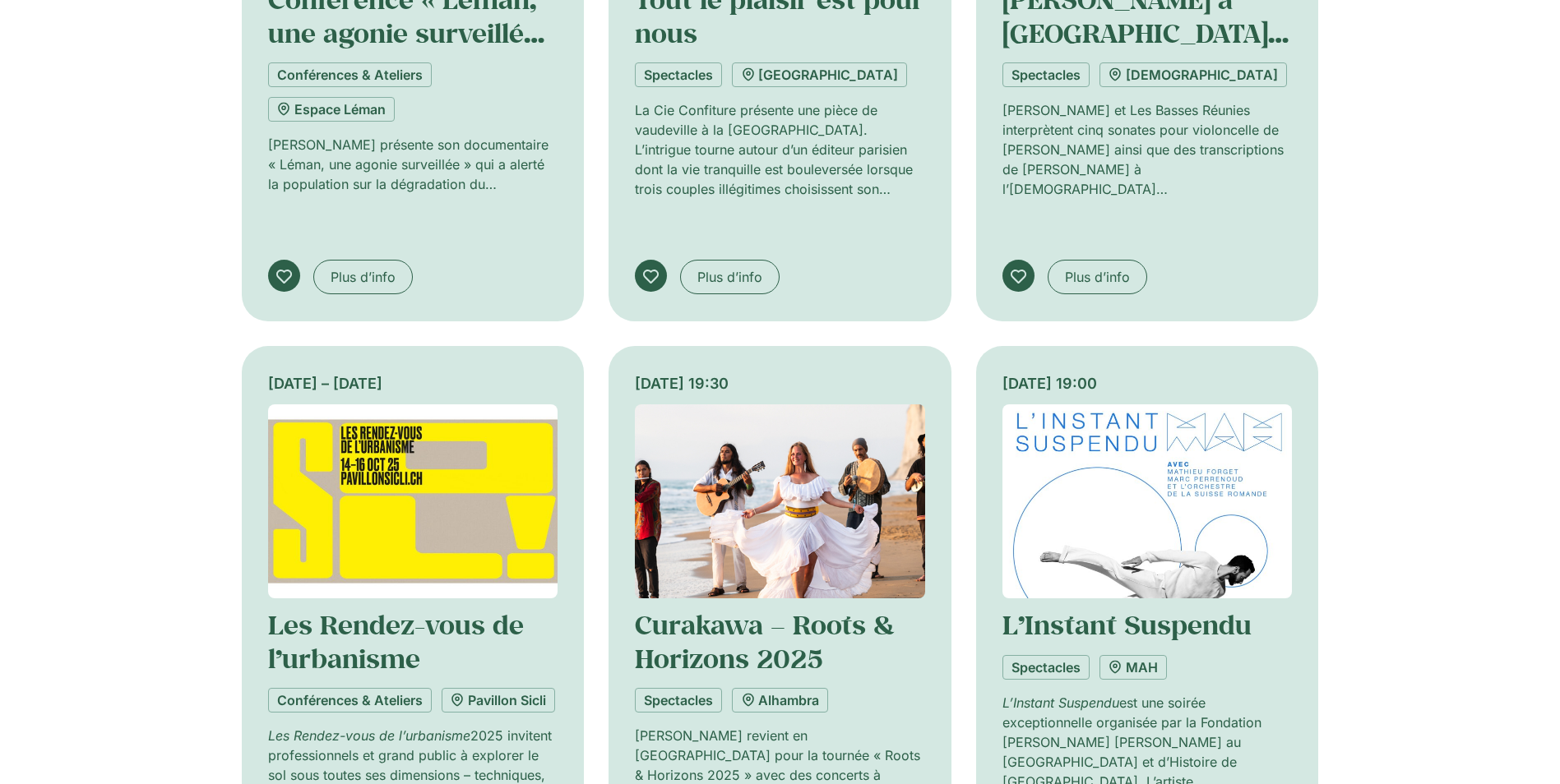
scroll to position [14052, 0]
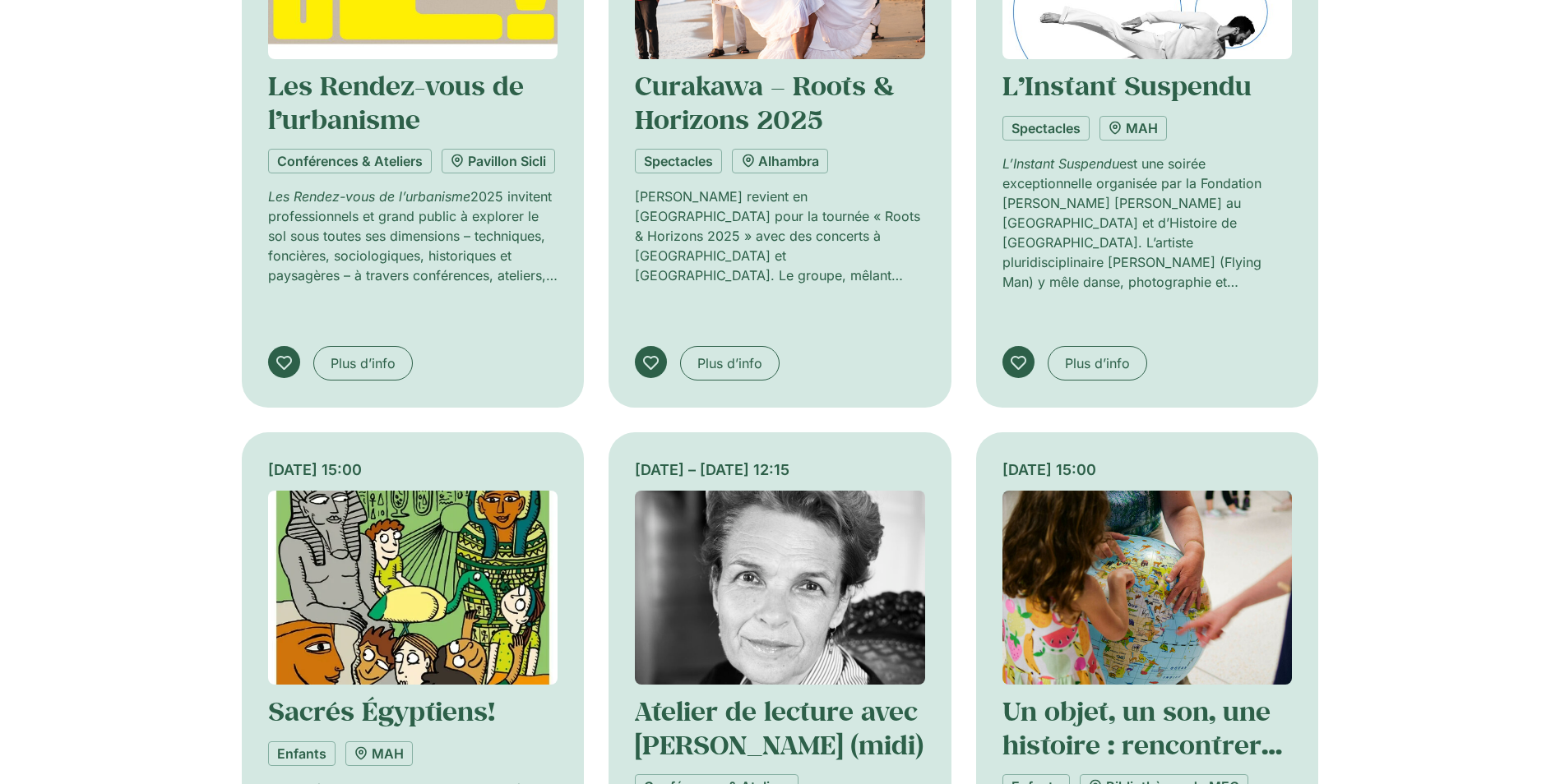
scroll to position [14545, 0]
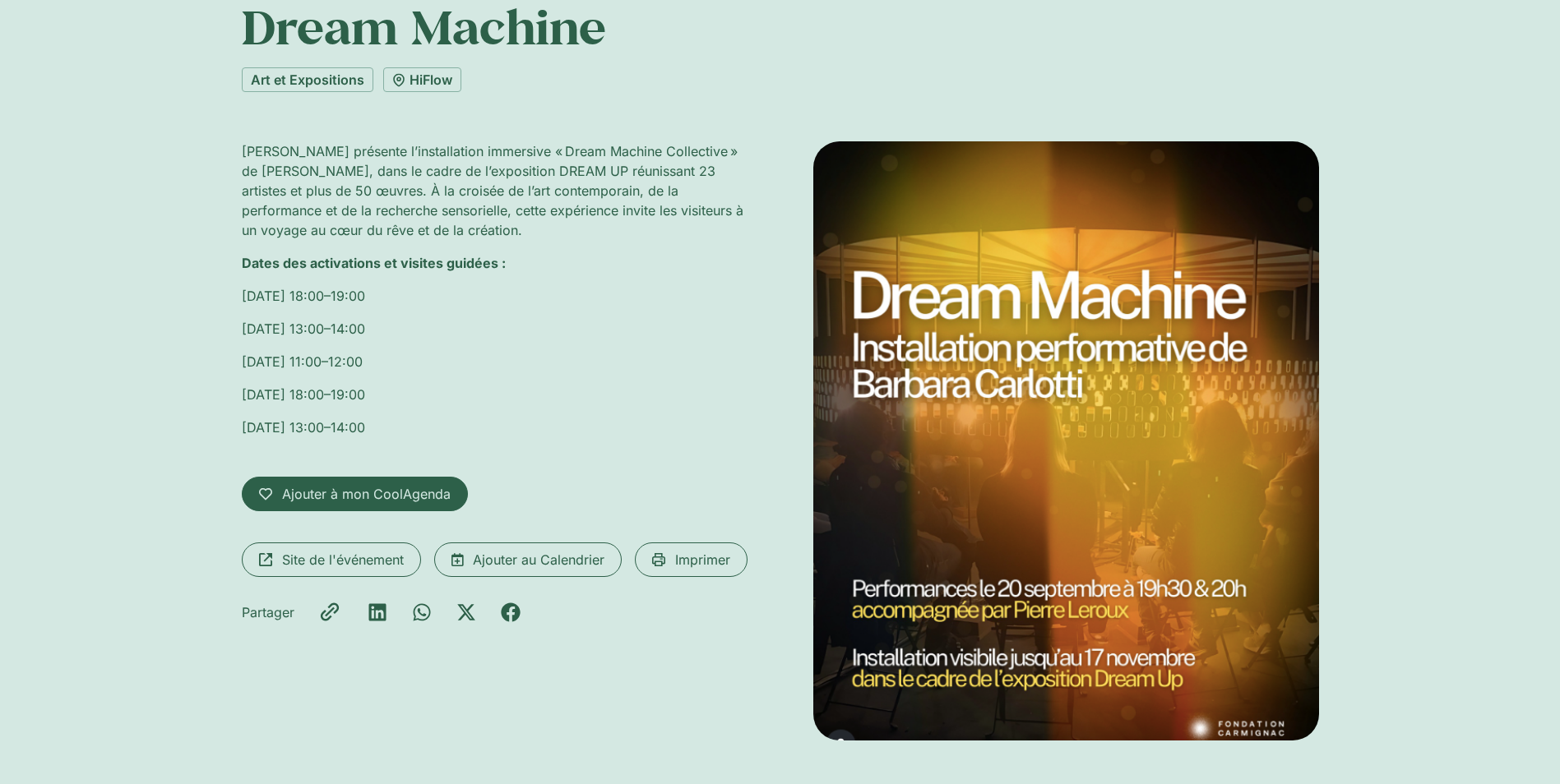
scroll to position [164, 0]
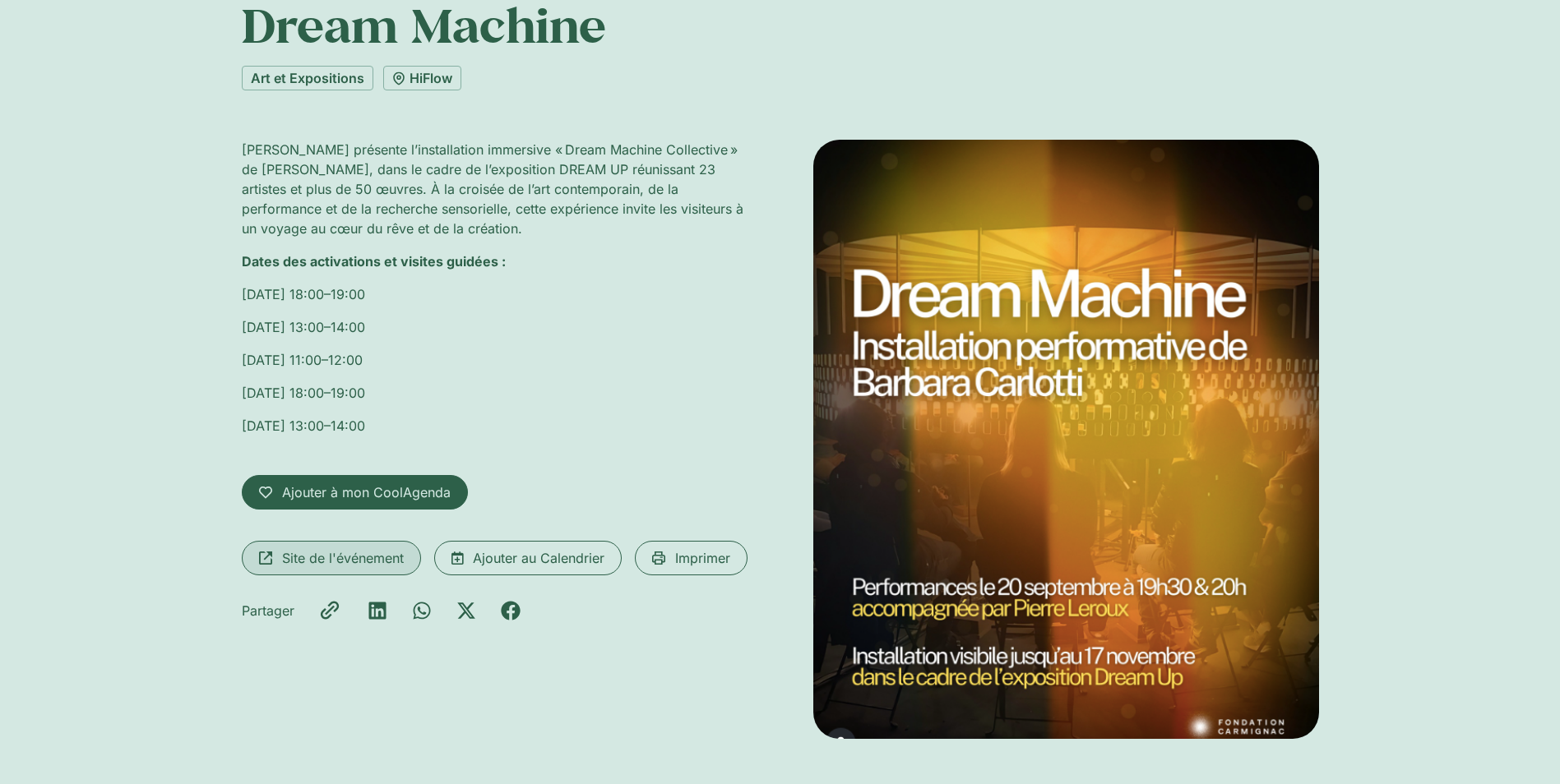
click at [350, 556] on span "Site de l'événement" at bounding box center [342, 558] width 121 height 20
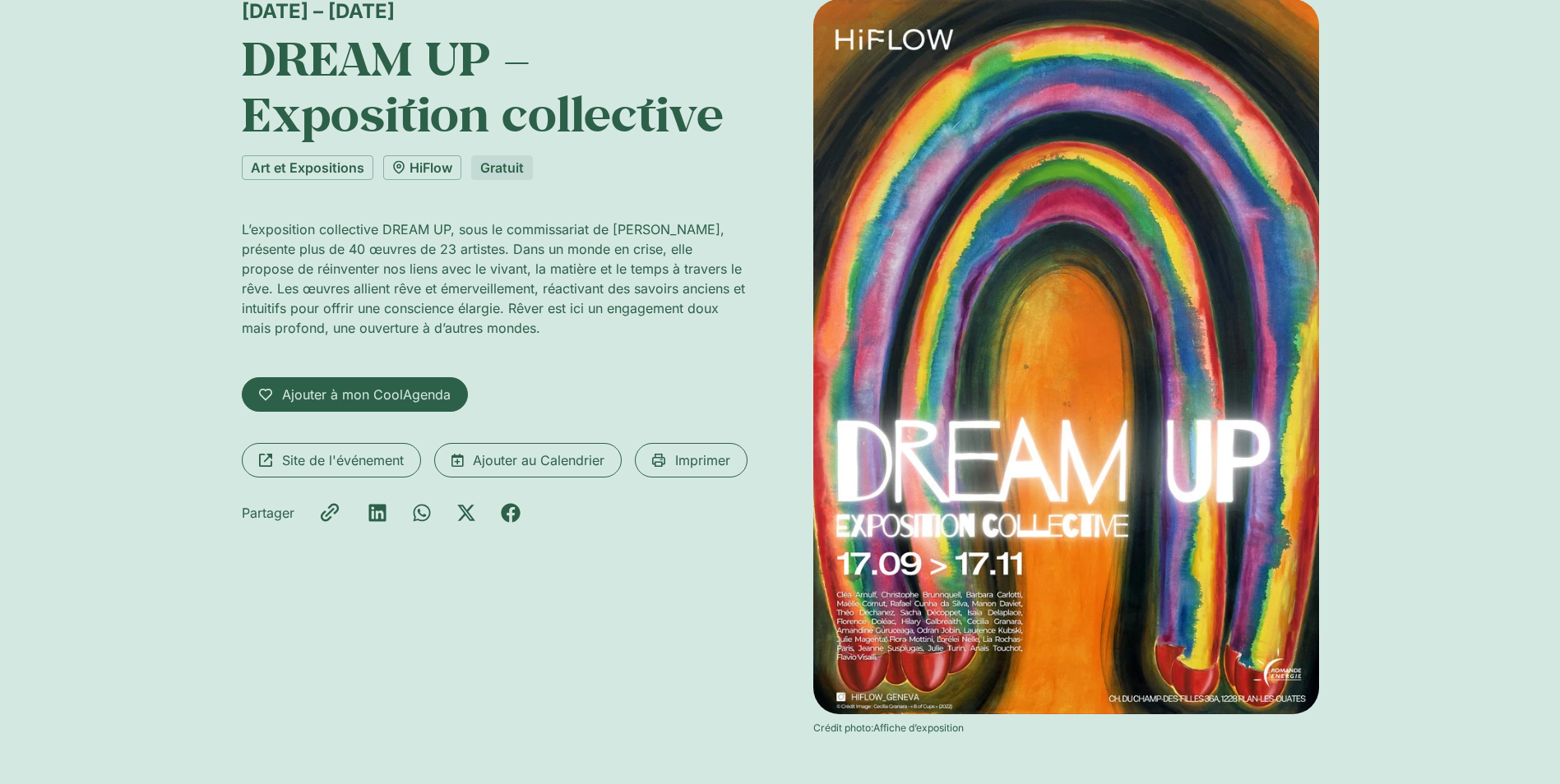
scroll to position [164, 0]
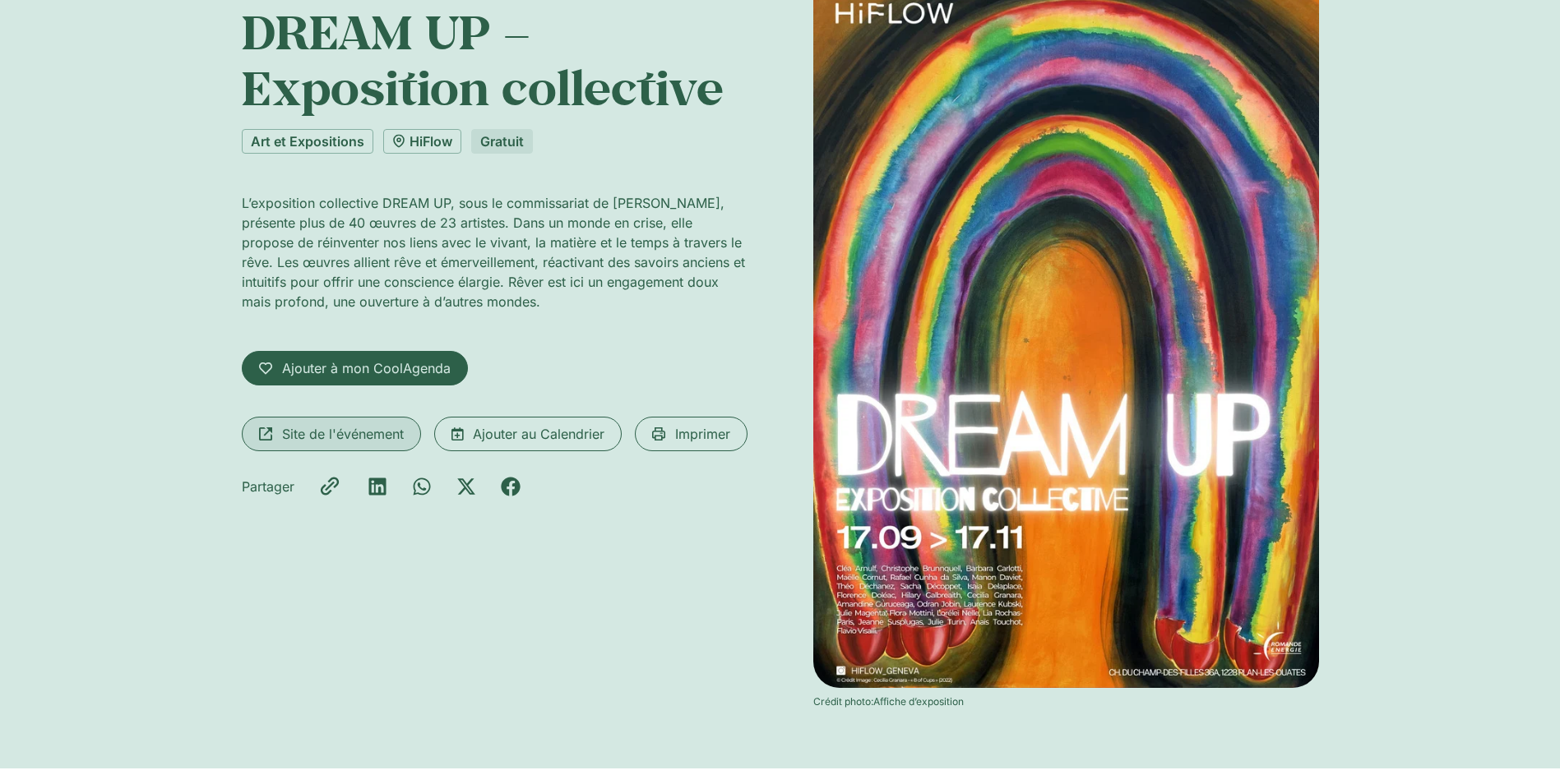
click at [355, 436] on span "Site de l'événement" at bounding box center [342, 434] width 121 height 20
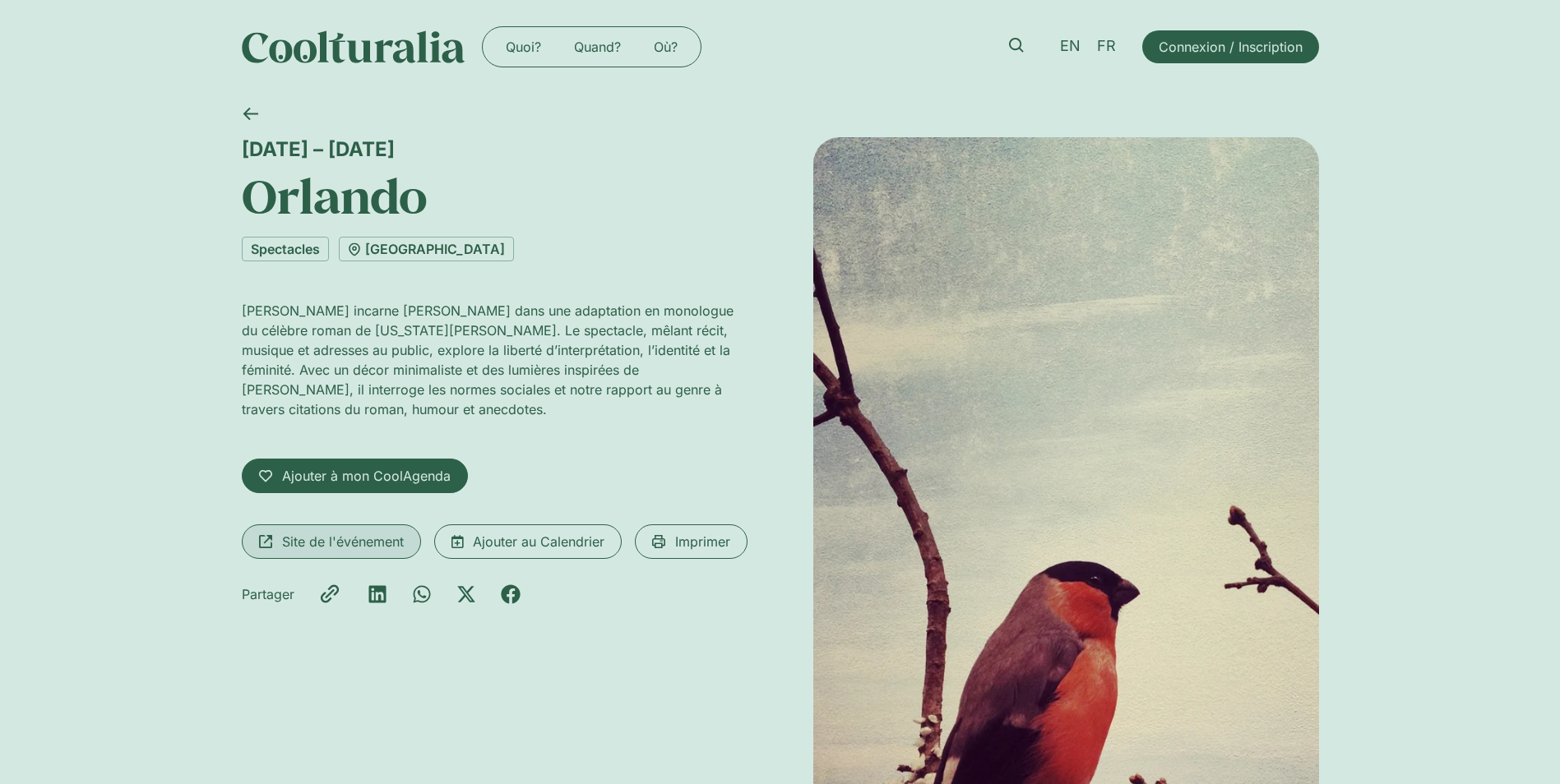
click at [377, 546] on span "Site de l'événement" at bounding box center [342, 542] width 121 height 20
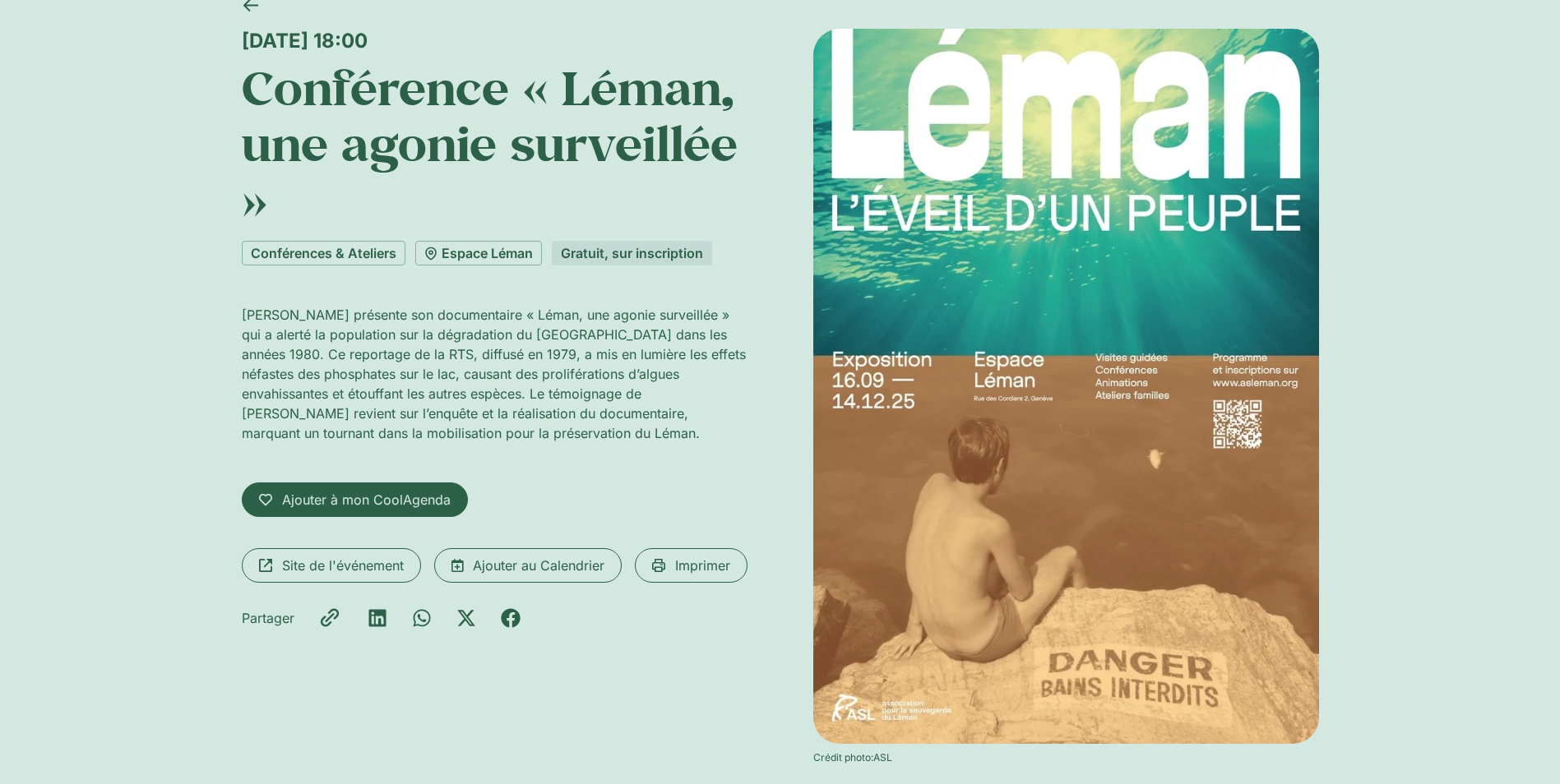
scroll to position [83, 0]
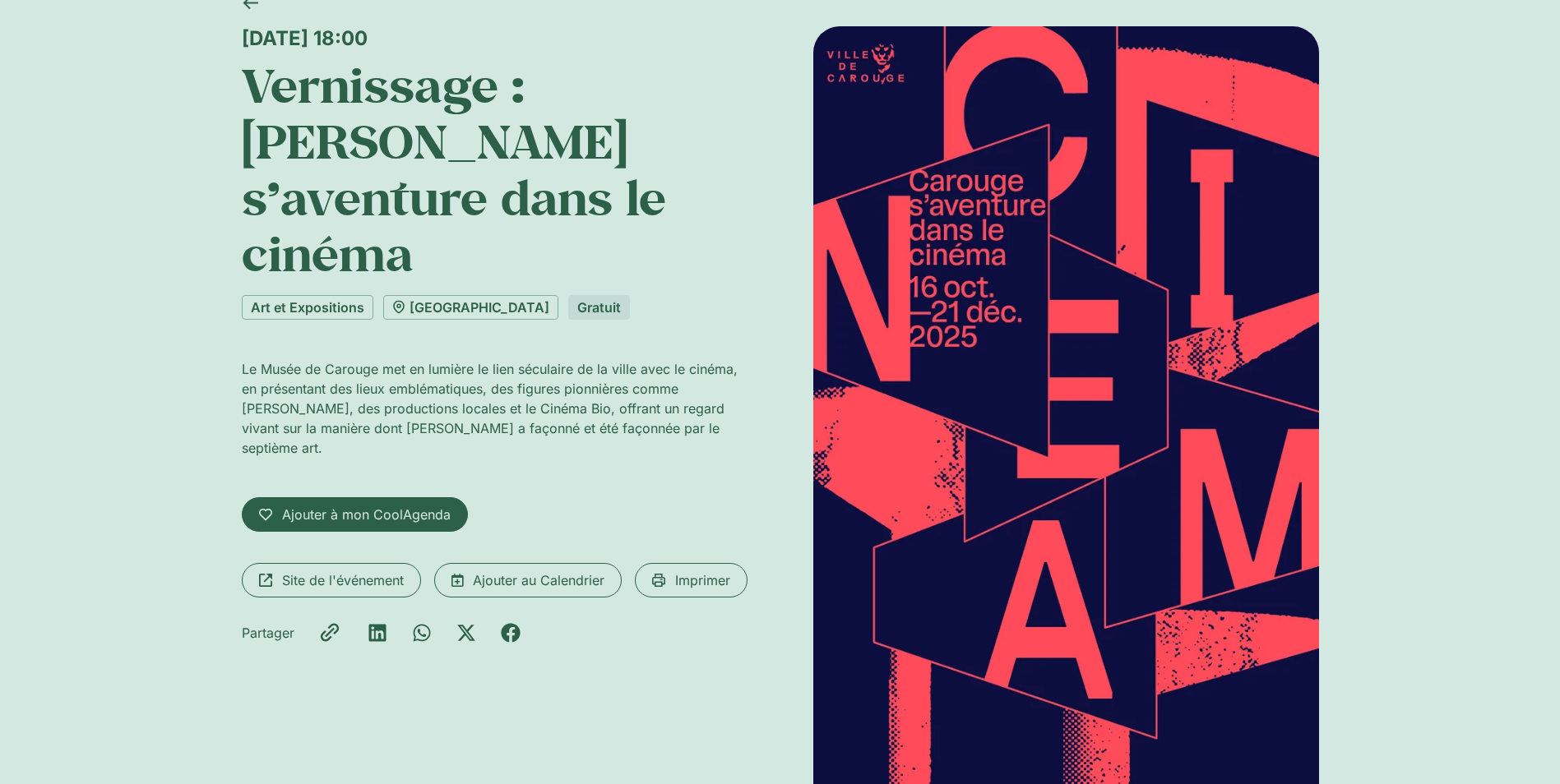
scroll to position [83, 0]
